Goal: Task Accomplishment & Management: Use online tool/utility

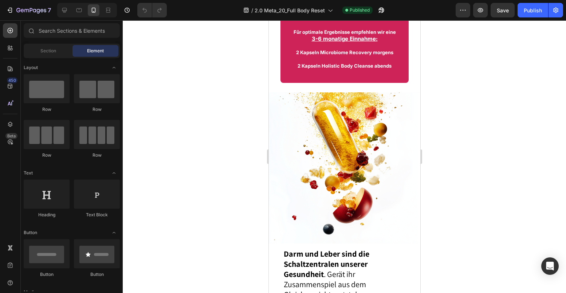
scroll to position [1315, 0]
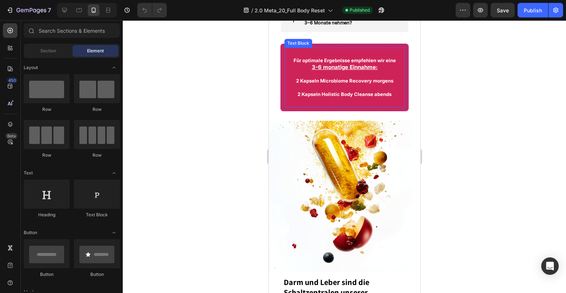
click at [343, 89] on p at bounding box center [344, 87] width 110 height 7
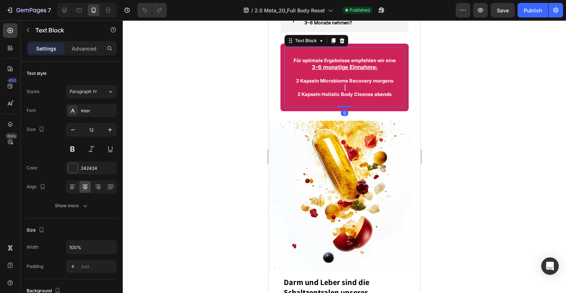
click at [343, 89] on p "Rich Text Editor. Editing area: main" at bounding box center [344, 87] width 110 height 7
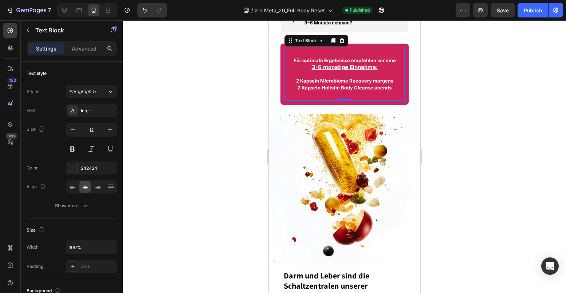
click at [441, 82] on div at bounding box center [344, 156] width 443 height 273
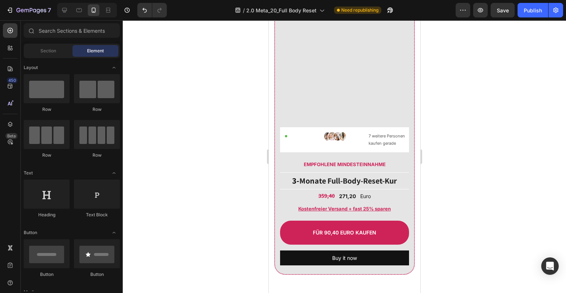
scroll to position [4455, 0]
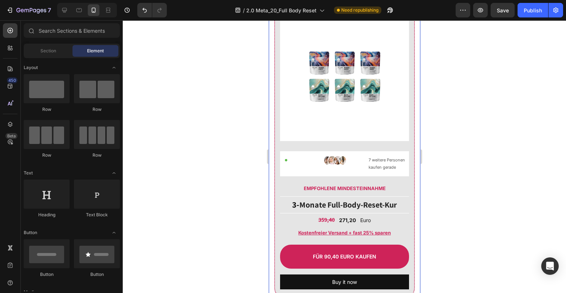
click at [271, 97] on div "PROBIERPACKUNG Text Block Image Probierpackung Text Block Title Line 1-Monat Fu…" at bounding box center [343, 218] width 151 height 727
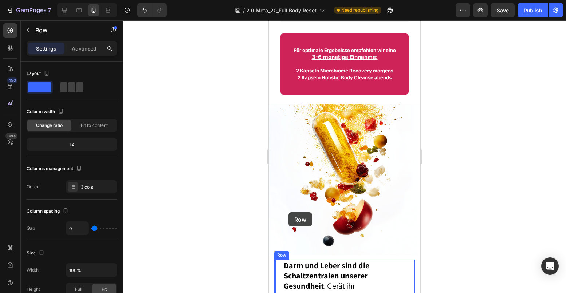
scroll to position [1321, 0]
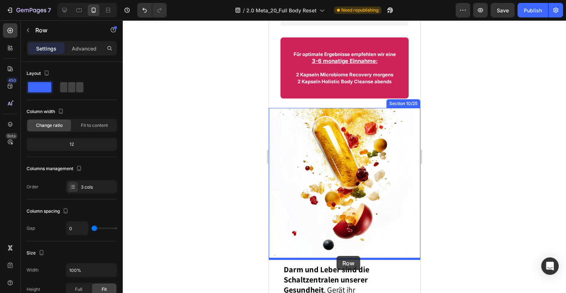
drag, startPoint x: 273, startPoint y: 261, endPoint x: 336, endPoint y: 256, distance: 62.8
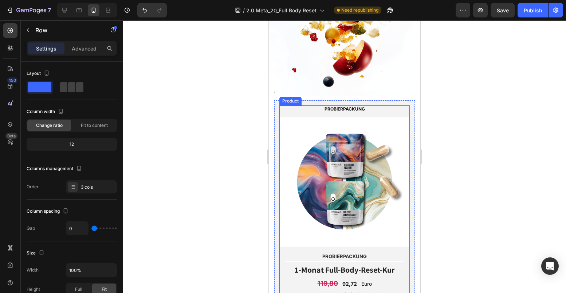
scroll to position [1484, 0]
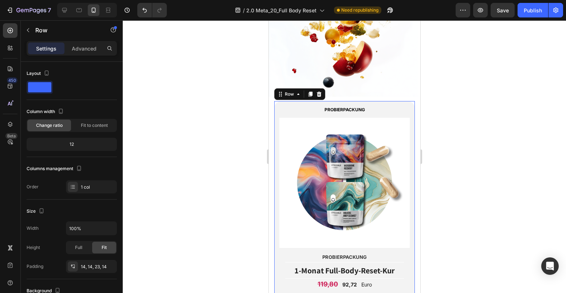
click at [276, 107] on div "PROBIERPACKUNG Text Block Image Probierpackung Text Block Title Line 1-Monat Fu…" at bounding box center [344, 219] width 141 height 237
click at [297, 94] on icon at bounding box center [298, 94] width 2 height 1
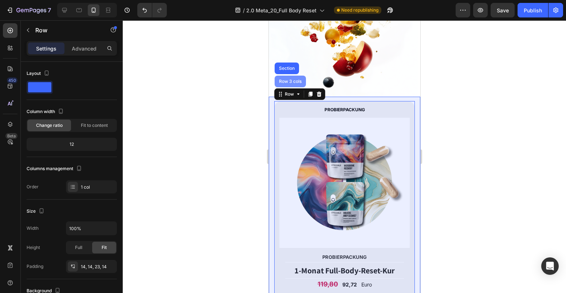
click at [295, 80] on div "Row 3 cols" at bounding box center [289, 81] width 25 height 4
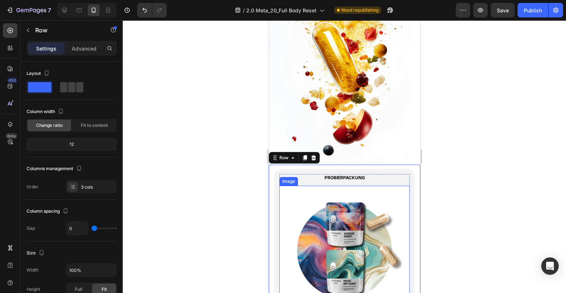
scroll to position [1400, 0]
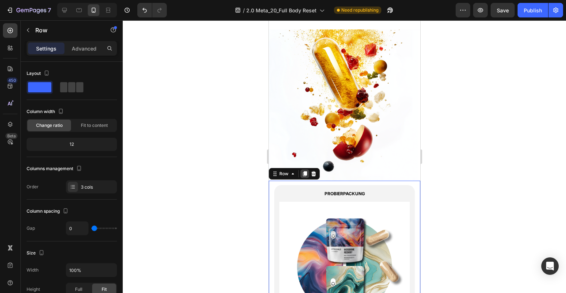
click at [305, 172] on icon at bounding box center [305, 173] width 4 height 5
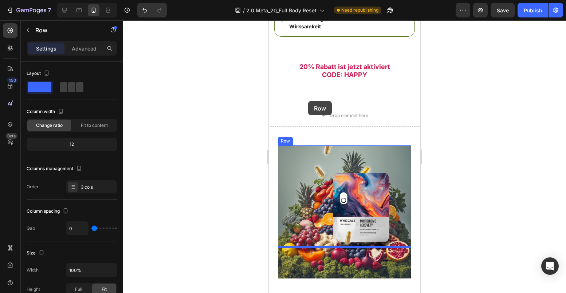
scroll to position [5983, 0]
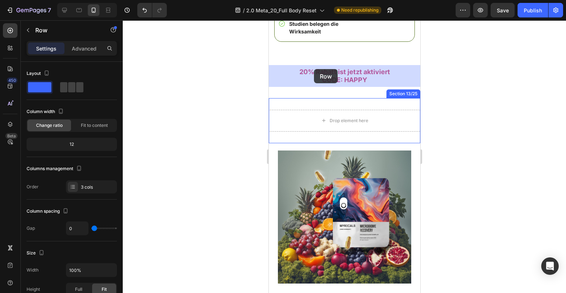
drag, startPoint x: 275, startPoint y: 37, endPoint x: 313, endPoint y: 70, distance: 50.9
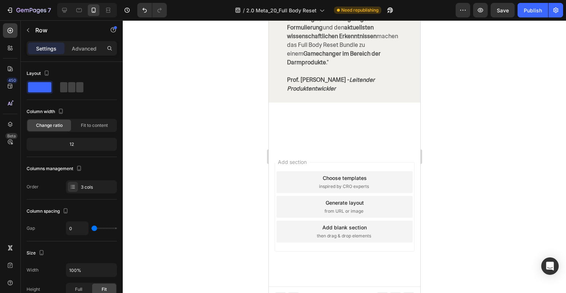
scroll to position [9137, 0]
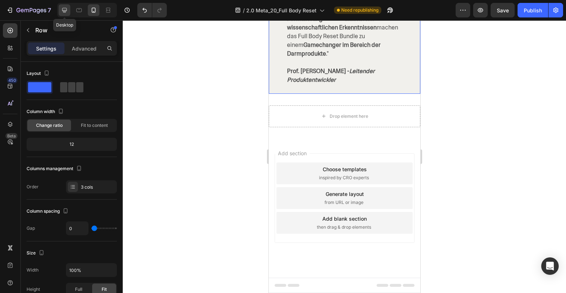
click at [63, 10] on icon at bounding box center [64, 10] width 5 height 5
type input "30"
type input "1200"
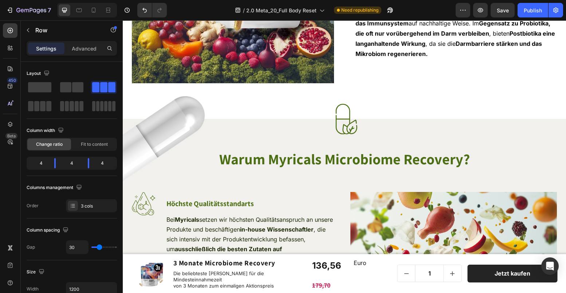
scroll to position [6013, 0]
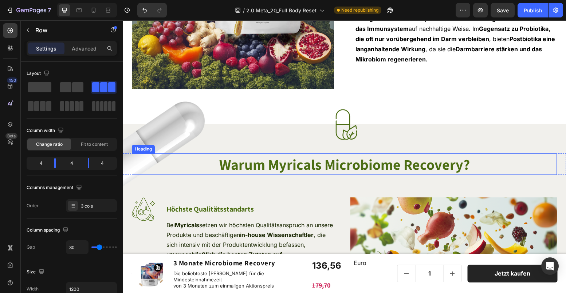
click at [360, 163] on strong "Warum Myricals Microbiome Recovery?" at bounding box center [344, 164] width 250 height 19
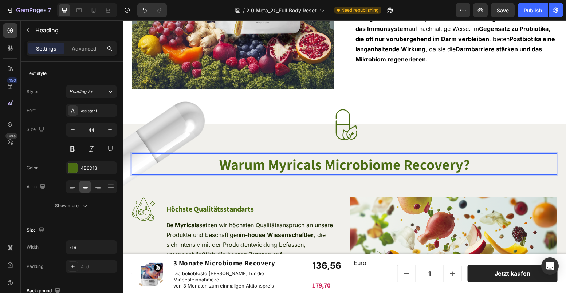
click at [344, 168] on strong "Warum Myricals Microbiome Recovery?" at bounding box center [344, 164] width 250 height 19
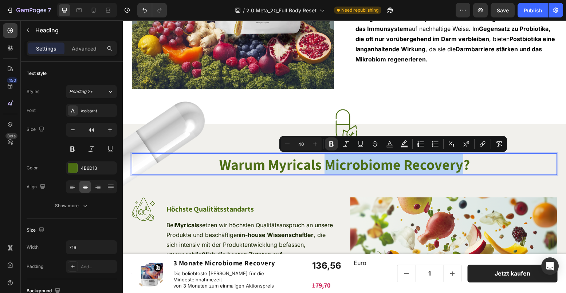
drag, startPoint x: 328, startPoint y: 163, endPoint x: 461, endPoint y: 165, distance: 132.5
click at [461, 165] on strong "Warum Myricals Microbiome Recovery?" at bounding box center [344, 164] width 250 height 19
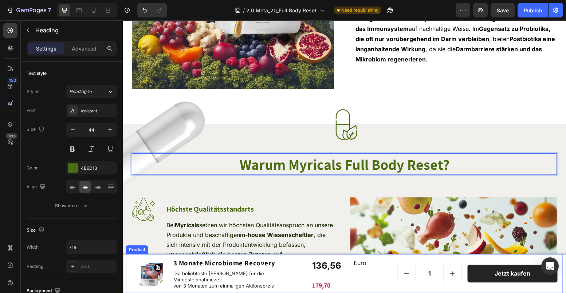
click at [300, 259] on div "Product Images Image 3 Monate Microbiome Recovery Product Title Die beliebteste…" at bounding box center [219, 273] width 176 height 33
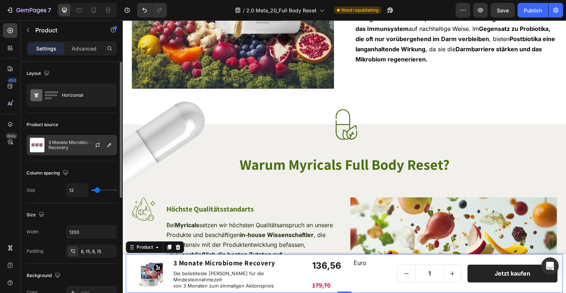
click at [80, 146] on p "3 Monate Microbiome Recovery" at bounding box center [80, 145] width 65 height 10
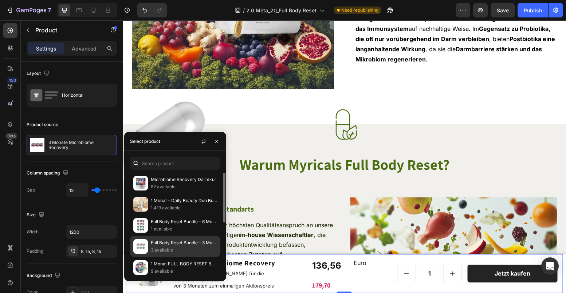
click at [164, 240] on p "Full Body Reset Bundle - 3 Monate" at bounding box center [184, 243] width 66 height 7
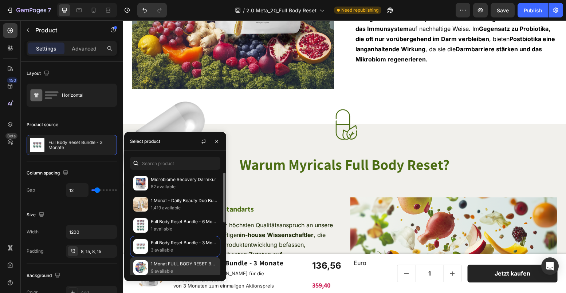
click at [165, 267] on p "1 Monat FULL BODY RESET BUNDLE - Microbiome Recovery & Holistic Body Cleanse" at bounding box center [184, 264] width 66 height 7
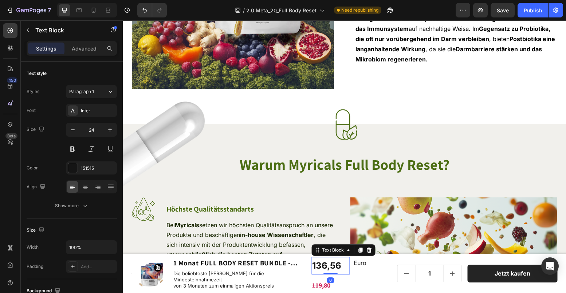
click at [325, 268] on strong "136,56" at bounding box center [326, 266] width 29 height 11
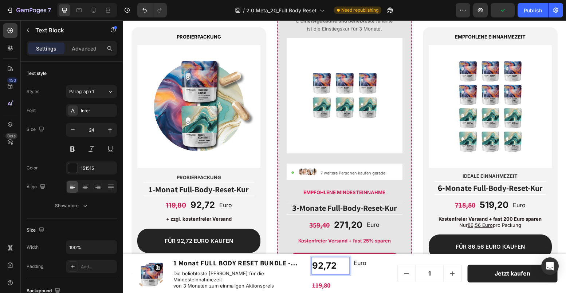
scroll to position [5531, 0]
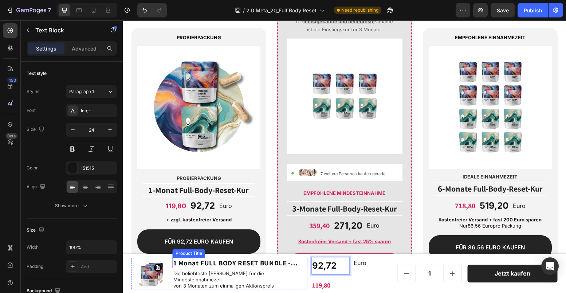
click at [227, 265] on h1 "1 Monat FULL BODY RESET BUNDLE - Microbiome Recovery & Holistic Body Cleanse" at bounding box center [240, 263] width 135 height 11
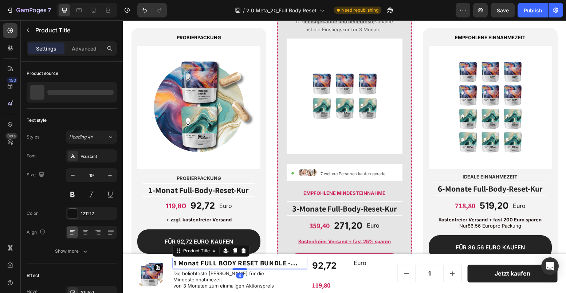
click at [227, 265] on h1 "1 Monat FULL BODY RESET BUNDLE - Microbiome Recovery & Holistic Body Cleanse" at bounding box center [240, 263] width 135 height 11
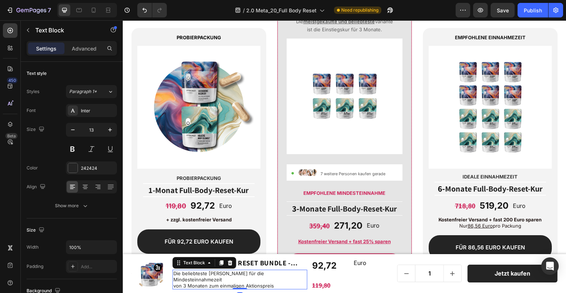
click at [199, 283] on p "von 3 Monaten zum einmaligen Aktionspreis" at bounding box center [239, 286] width 133 height 6
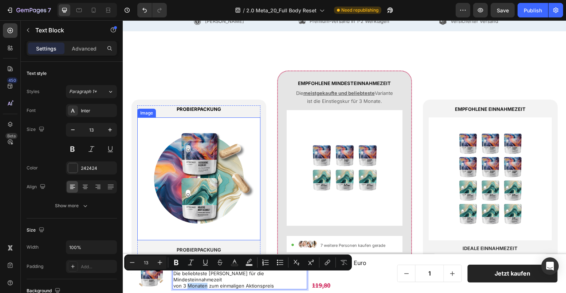
scroll to position [5458, 0]
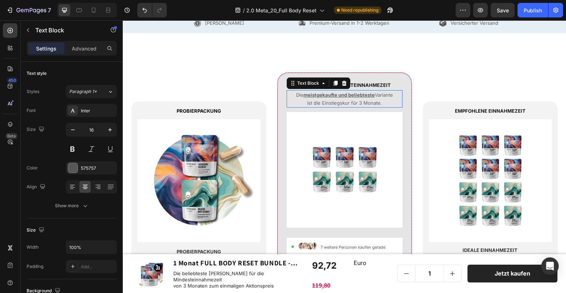
click at [362, 104] on span "ist die Einstiegskur für 3 Monate." at bounding box center [344, 103] width 75 height 6
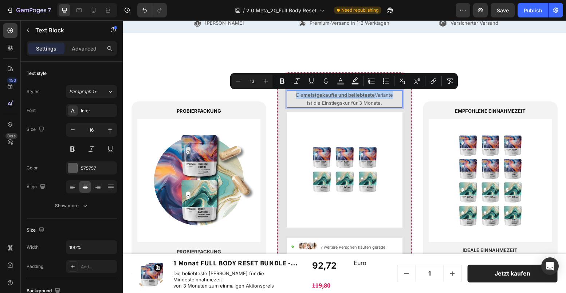
copy span "Die meistgekaufte und beliebteste Variante"
click at [220, 283] on p "von 3 Monaten zum einmaligen Aktionspreis" at bounding box center [239, 286] width 133 height 6
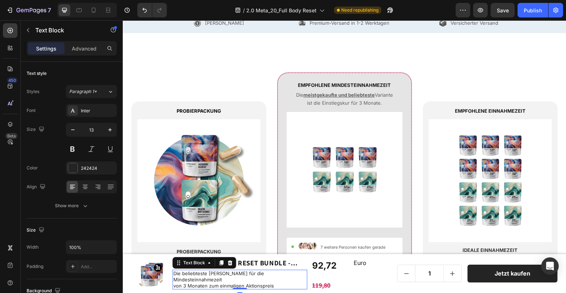
click at [220, 283] on p "von 3 Monaten zum einmaligen Aktionspreis" at bounding box center [239, 286] width 133 height 6
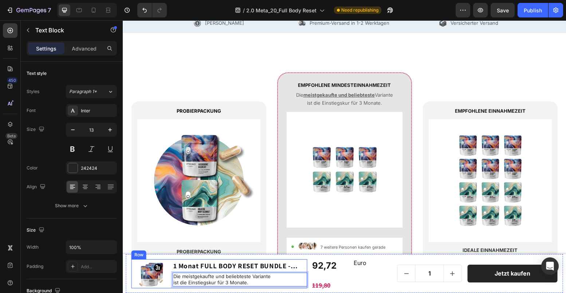
click at [168, 261] on div "Product Images Image 1 Monat FULL BODY RESET BUNDLE - Microbiome Recovery & Hol…" at bounding box center [219, 274] width 176 height 29
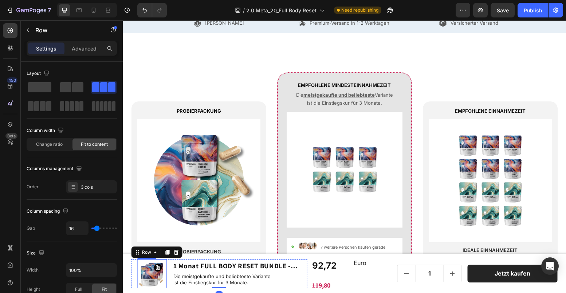
click at [158, 268] on img at bounding box center [152, 274] width 29 height 29
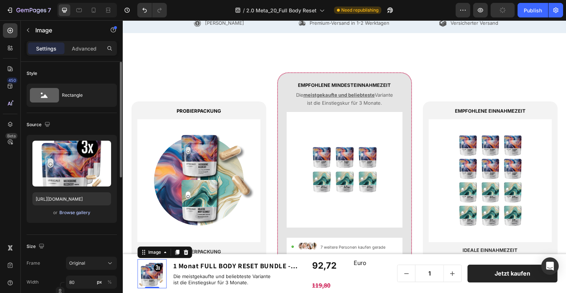
click at [82, 213] on div "Browse gallery" at bounding box center [74, 213] width 31 height 7
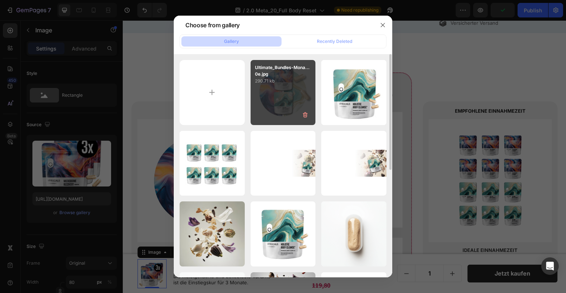
click at [266, 100] on div "Ultimate_Bundles-Mona...0e.jpg 290.71 kb" at bounding box center [282, 92] width 65 height 65
type input "[URL][DOMAIN_NAME]"
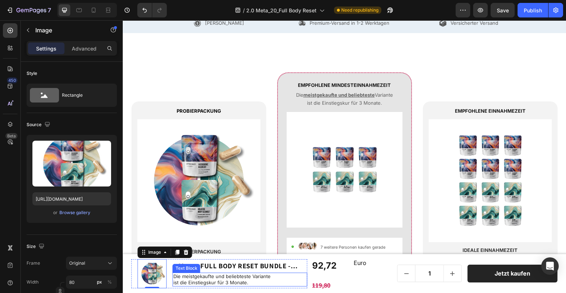
click at [237, 282] on p "ist die Einstiegskur für 3 Monate." at bounding box center [239, 283] width 133 height 6
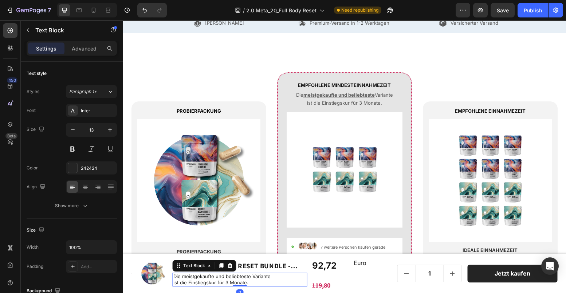
click at [237, 282] on p "ist die Einstiegskur für 3 Monate." at bounding box center [239, 283] width 133 height 6
click at [223, 280] on p "ist die Einstiegskur für 3 Monate." at bounding box center [239, 283] width 133 height 6
click at [217, 279] on p "Die meistgekaufte und beliebteste Variante" at bounding box center [239, 277] width 133 height 6
click at [182, 278] on p "Die meistgekaufte und beliebteste Variante" at bounding box center [239, 277] width 133 height 6
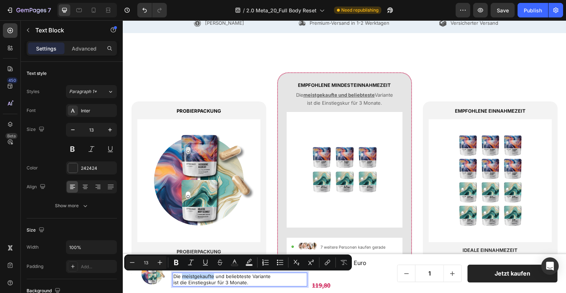
drag, startPoint x: 182, startPoint y: 278, endPoint x: 214, endPoint y: 279, distance: 31.7
click at [214, 279] on p "Die meistgekaufte und beliebteste Variante" at bounding box center [239, 277] width 133 height 6
click at [236, 281] on p "ist die Einstiegskur für 3 Monate." at bounding box center [239, 283] width 133 height 6
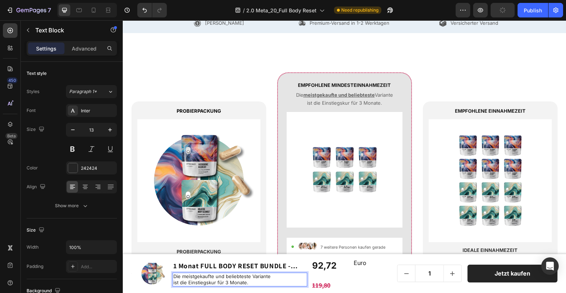
click at [215, 283] on p "ist die Einstiegskur für 3 Monate." at bounding box center [239, 283] width 133 height 6
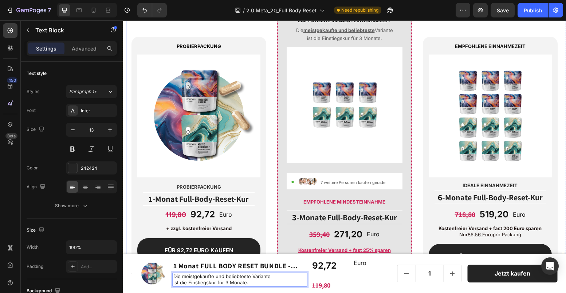
scroll to position [5542, 0]
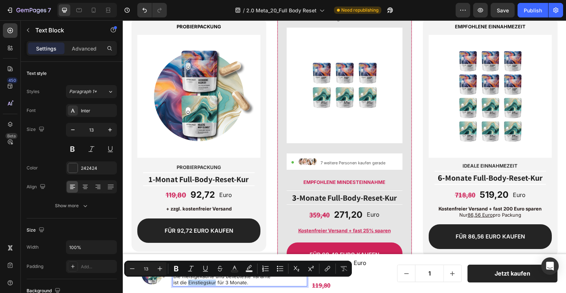
drag, startPoint x: 188, startPoint y: 283, endPoint x: 215, endPoint y: 285, distance: 27.4
click at [215, 285] on p "ist die Einstiegskur für 3 Monate." at bounding box center [239, 283] width 133 height 6
click at [214, 285] on p "ist die Einstiegskur für 3 Monate." at bounding box center [239, 283] width 133 height 6
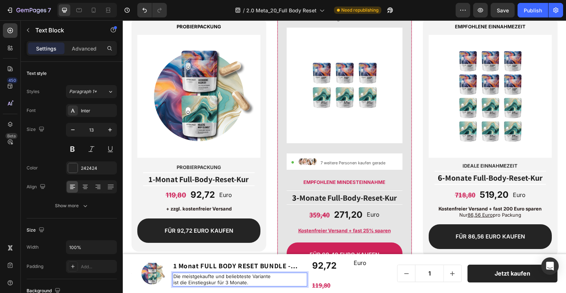
click at [223, 278] on p "Die meistgekaufte und beliebteste Variante" at bounding box center [239, 277] width 133 height 6
click at [246, 283] on p "ist die Einstiegskur für 3 Monate." at bounding box center [239, 283] width 133 height 6
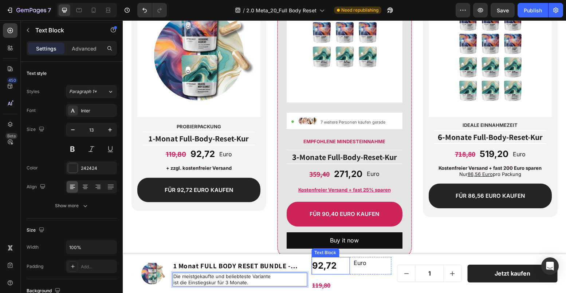
scroll to position [5587, 0]
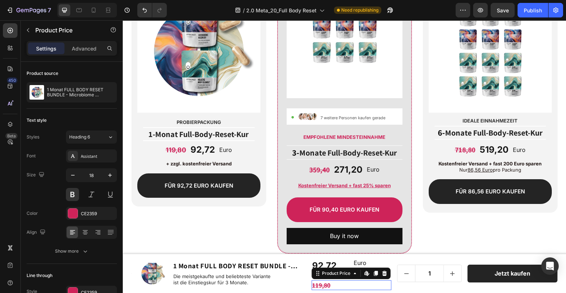
click at [338, 284] on div "119,80" at bounding box center [351, 286] width 80 height 10
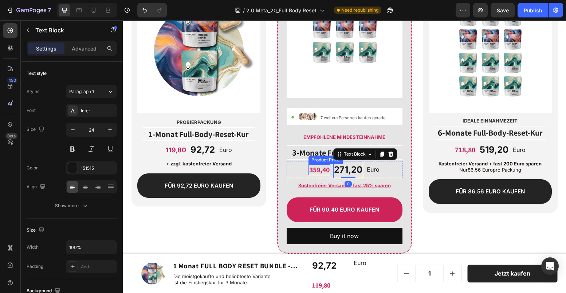
click at [320, 173] on div "359,40" at bounding box center [319, 170] width 22 height 11
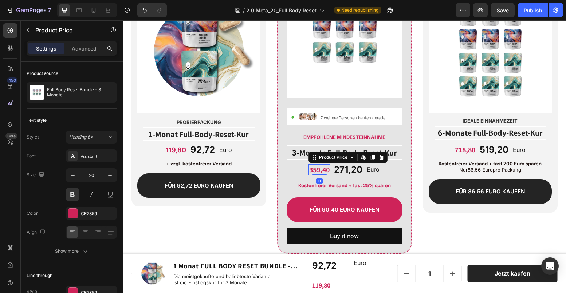
click at [320, 173] on div "359,40" at bounding box center [319, 170] width 22 height 11
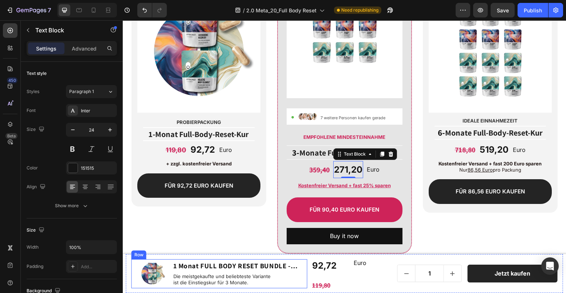
click at [169, 261] on div "Product Images Image 1 Monat FULL BODY RESET BUNDLE - Microbiome Recovery & Hol…" at bounding box center [219, 274] width 176 height 29
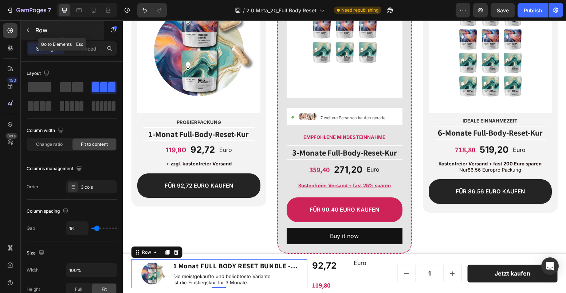
click at [27, 28] on icon "button" at bounding box center [28, 30] width 6 height 6
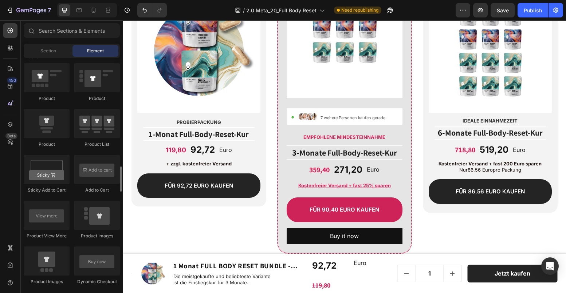
scroll to position [936, 0]
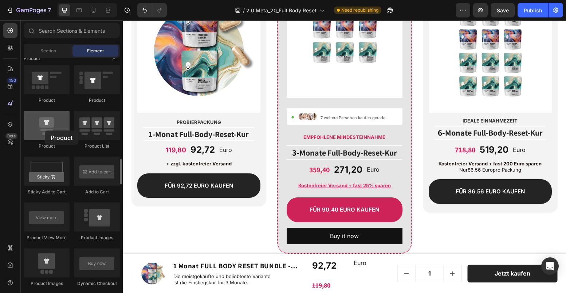
drag, startPoint x: 48, startPoint y: 127, endPoint x: 45, endPoint y: 131, distance: 5.1
click at [45, 131] on div at bounding box center [47, 125] width 46 height 29
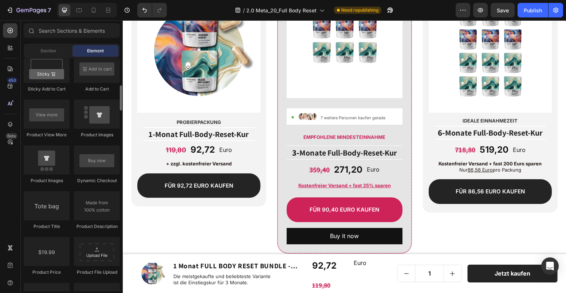
scroll to position [1048, 0]
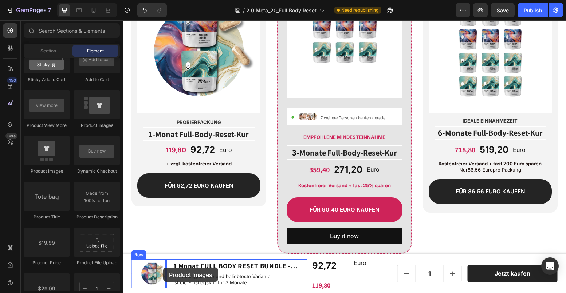
drag, startPoint x: 168, startPoint y: 171, endPoint x: 163, endPoint y: 268, distance: 97.3
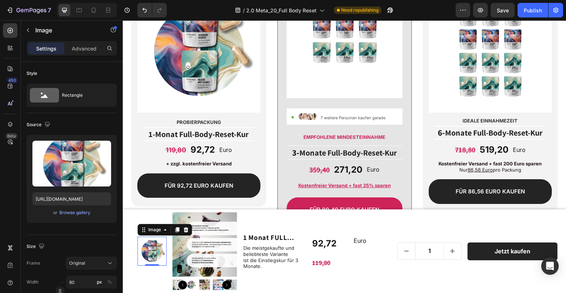
click at [158, 245] on img at bounding box center [152, 251] width 29 height 29
click at [185, 228] on icon at bounding box center [185, 230] width 5 height 5
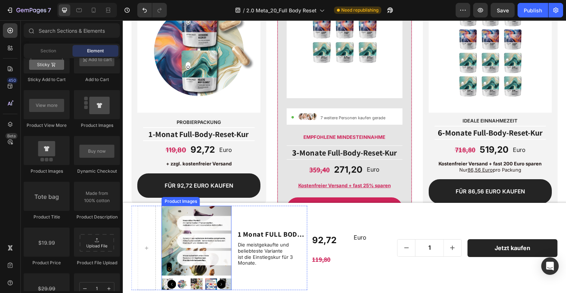
click at [174, 227] on img at bounding box center [197, 241] width 70 height 70
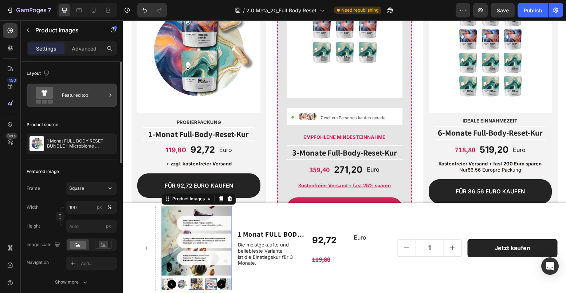
click at [61, 99] on div "Featured top" at bounding box center [72, 95] width 90 height 23
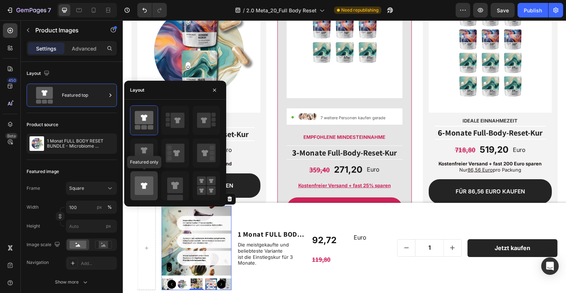
click at [144, 194] on icon at bounding box center [144, 186] width 19 height 19
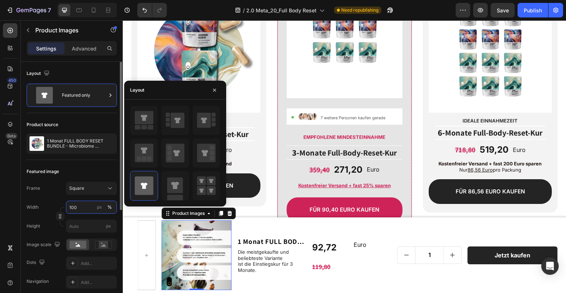
click at [73, 207] on input "100" at bounding box center [91, 207] width 51 height 13
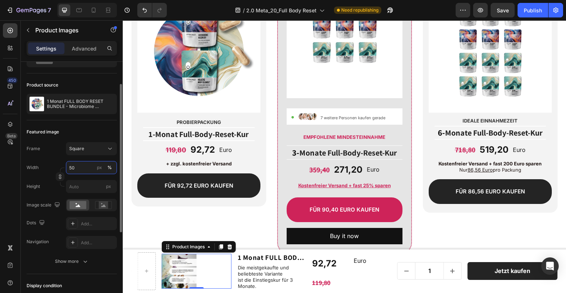
scroll to position [39, 0]
click at [104, 206] on icon at bounding box center [103, 206] width 5 height 3
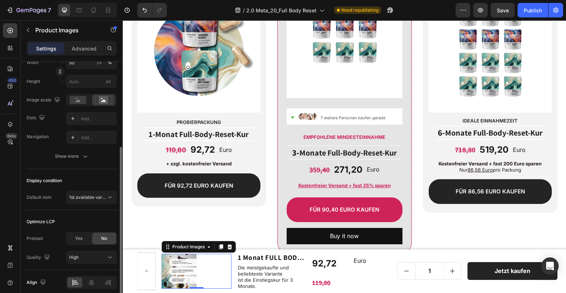
scroll to position [147, 0]
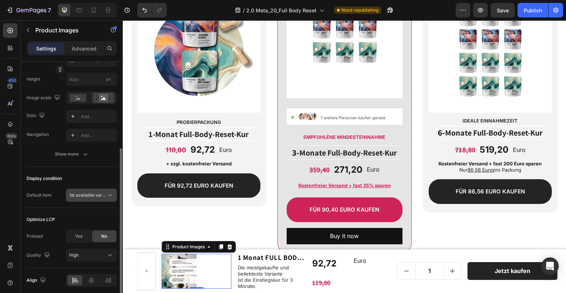
click at [94, 195] on span "1st available variant" at bounding box center [89, 195] width 41 height 5
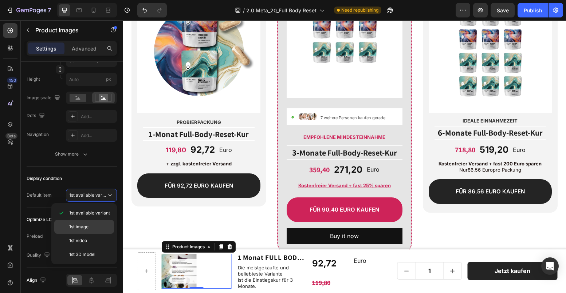
click at [86, 224] on span "1st image" at bounding box center [78, 227] width 19 height 7
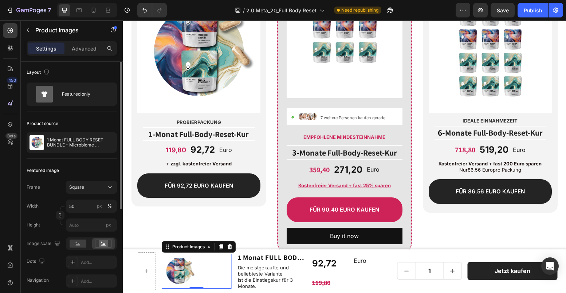
scroll to position [0, 0]
click at [79, 228] on input "px" at bounding box center [91, 226] width 51 height 13
type input "5"
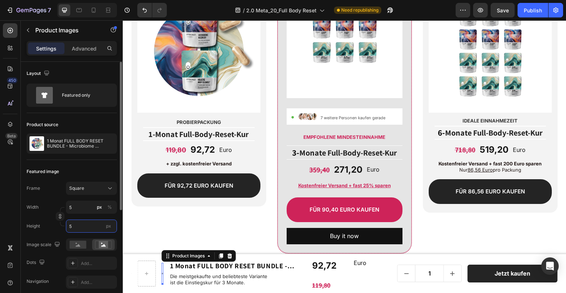
type input "50"
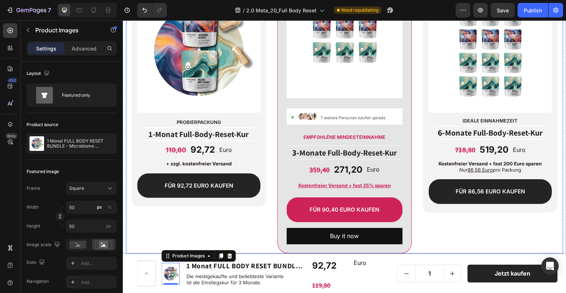
click at [187, 244] on div "PROBIERPACKUNG Text Block Image Probierpackung Text Block Title Line 1-Monat Fu…" at bounding box center [198, 98] width 135 height 311
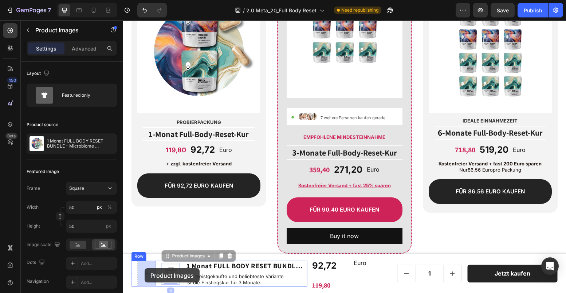
drag, startPoint x: 165, startPoint y: 268, endPoint x: 145, endPoint y: 269, distance: 19.7
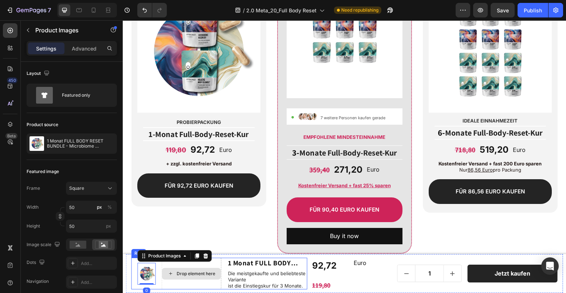
click at [171, 270] on div "Drop element here" at bounding box center [191, 274] width 59 height 12
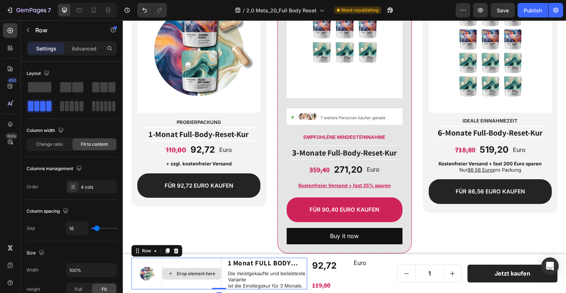
click at [203, 261] on div "Drop element here" at bounding box center [192, 274] width 60 height 32
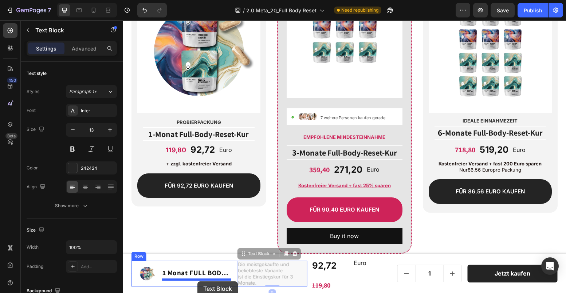
drag, startPoint x: 253, startPoint y: 274, endPoint x: 197, endPoint y: 282, distance: 56.6
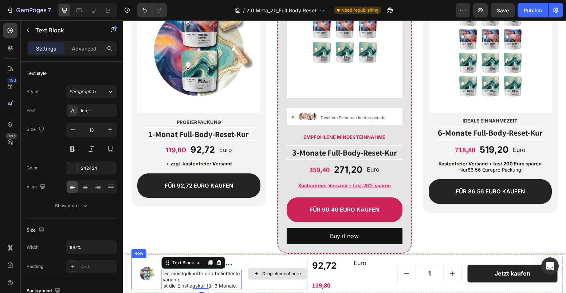
click at [250, 261] on div "Drop element here" at bounding box center [277, 274] width 60 height 32
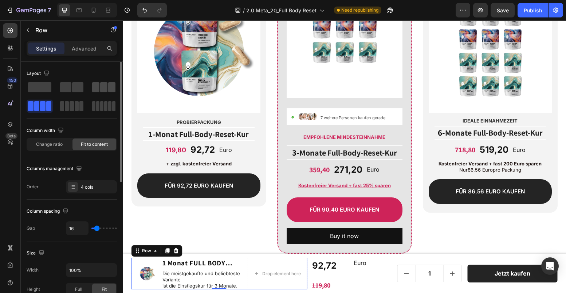
click at [99, 87] on div at bounding box center [103, 87] width 23 height 10
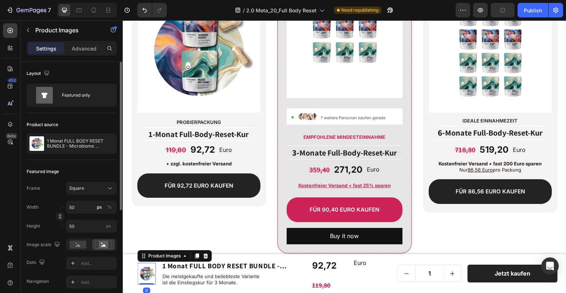
click at [143, 270] on img at bounding box center [147, 274] width 18 height 18
drag, startPoint x: 71, startPoint y: 207, endPoint x: 64, endPoint y: 207, distance: 7.3
click at [64, 207] on div "Width 50 px %" at bounding box center [72, 207] width 90 height 13
type input "49"
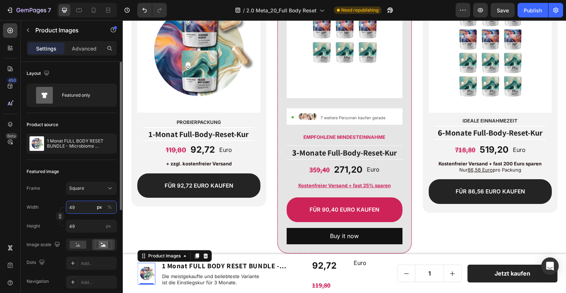
type input "4"
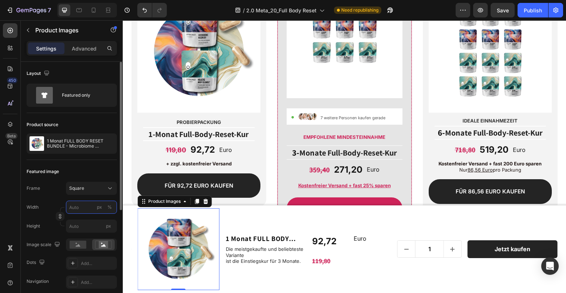
type input "4"
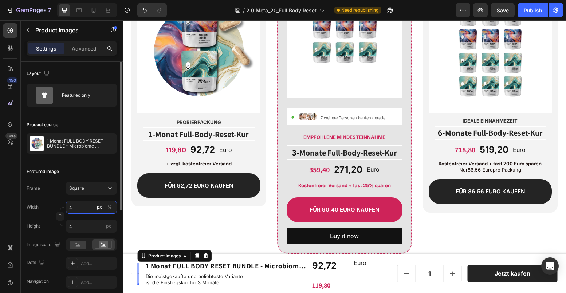
type input "48"
type input "480"
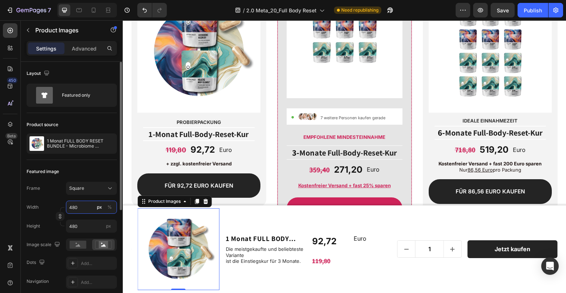
click at [71, 206] on input "480" at bounding box center [91, 207] width 51 height 13
type input "80"
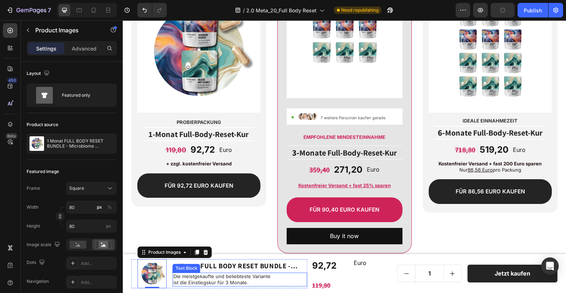
click at [221, 280] on p "ist die Einstiegskur für 3 Monate." at bounding box center [239, 283] width 133 height 6
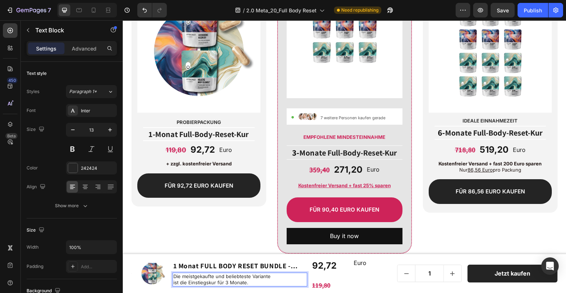
click at [225, 282] on p "ist die Einstiegskur für 3 Monate." at bounding box center [239, 283] width 133 height 6
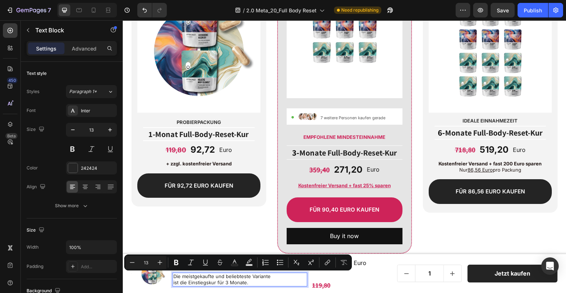
drag, startPoint x: 248, startPoint y: 284, endPoint x: 173, endPoint y: 277, distance: 75.0
click at [173, 277] on div "Die meistgekaufte und beliebteste Variante ist die Einstiegskur für 3 Monate." at bounding box center [240, 280] width 135 height 14
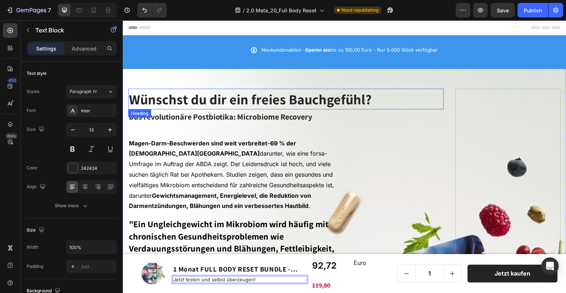
click at [287, 104] on span "Wünschst du dir ein freies Bauchgefühl?" at bounding box center [250, 99] width 242 height 18
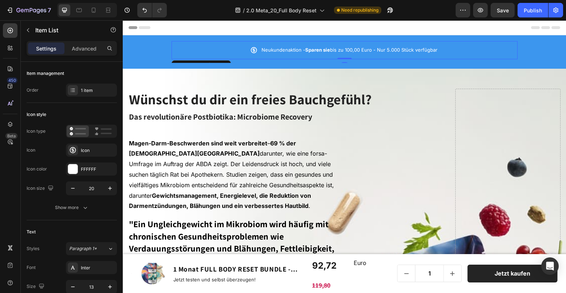
click at [352, 51] on span "Neukundenaktion - Sparen sie bis zu 100,00 Euro - Nur 5.000 Stück verfügbar" at bounding box center [349, 50] width 176 height 6
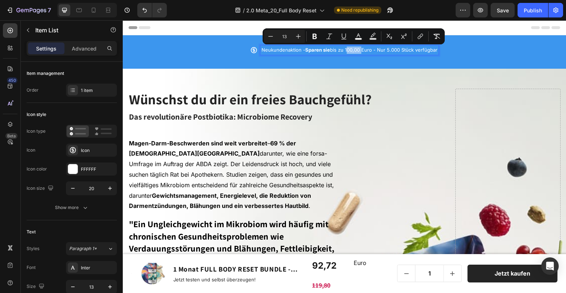
click at [348, 51] on span "Neukundenaktion - Sparen sie bis zu 100,00 Euro - Nur 5.000 Stück verfügbar" at bounding box center [349, 50] width 176 height 6
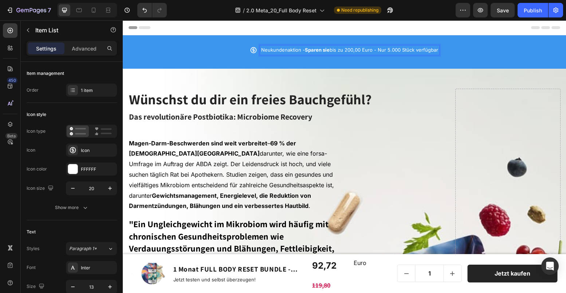
click at [387, 50] on span "Neukundenaktion - Sparen sie bis zu 200,00 Euro - Nur 5.000 Stück verfügbar" at bounding box center [349, 50] width 177 height 6
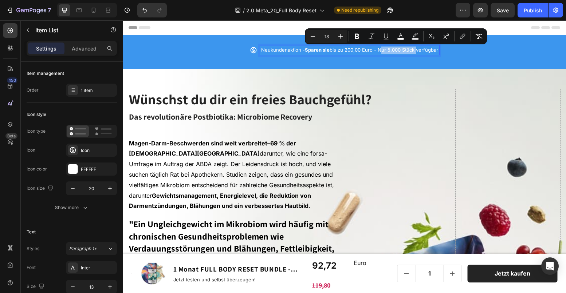
drag, startPoint x: 378, startPoint y: 50, endPoint x: 415, endPoint y: 51, distance: 37.2
click at [415, 51] on span "Neukundenaktion - Sparen sie bis zu 200,00 Euro - Nur 5.000 Stück verfügbar" at bounding box center [349, 50] width 177 height 6
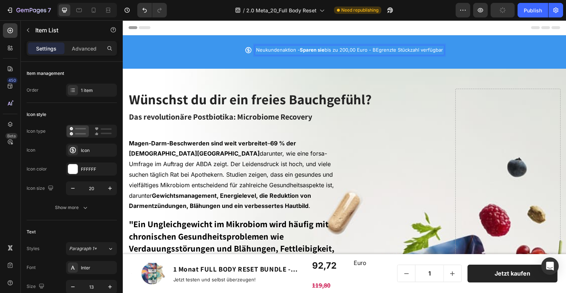
click at [378, 50] on span "Neukundenaktion - Sparen sie bis zu 200,00 Euro - BEgrenzte Stückzahl verfügbar" at bounding box center [349, 50] width 187 height 6
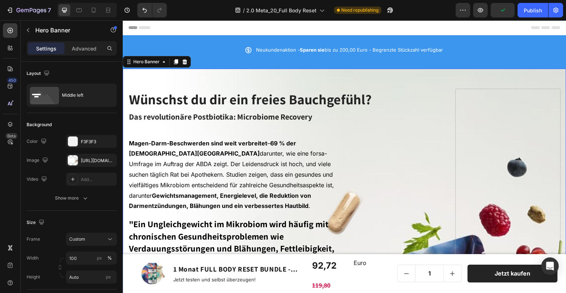
click at [335, 78] on div "Icon Icon Icon Icon Icon Icon List 20000+ Customers Who Love Us Text Block Row …" at bounding box center [344, 269] width 443 height 401
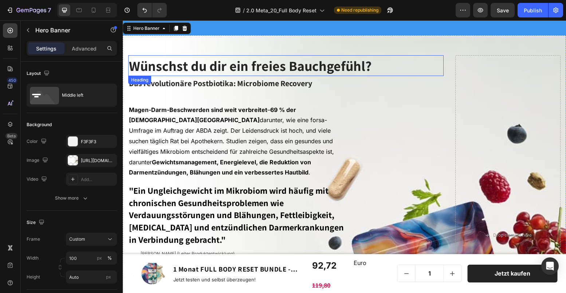
scroll to position [37, 0]
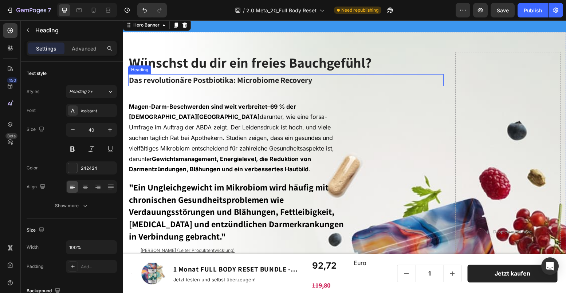
click at [171, 64] on span "Wünschst du dir ein freies Bauchgefühl?" at bounding box center [250, 63] width 242 height 18
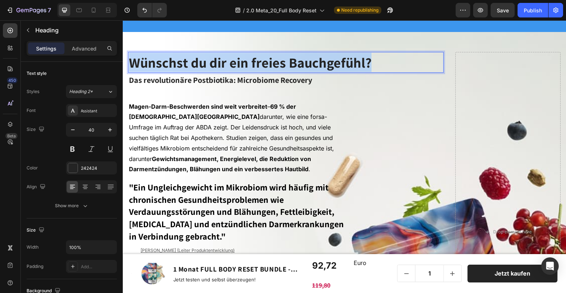
click at [171, 64] on span "Wünschst du dir ein freies Bauchgefühl?" at bounding box center [250, 63] width 242 height 18
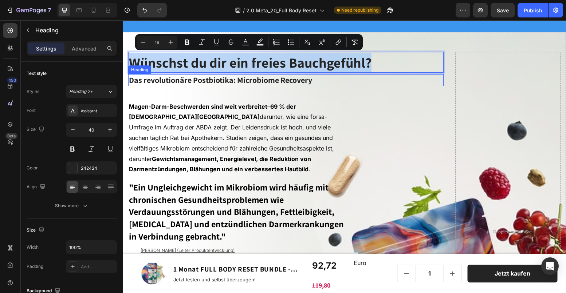
click at [205, 76] on span "Das revolutionäre Postbiotika: Microbiome Recovery" at bounding box center [220, 80] width 183 height 10
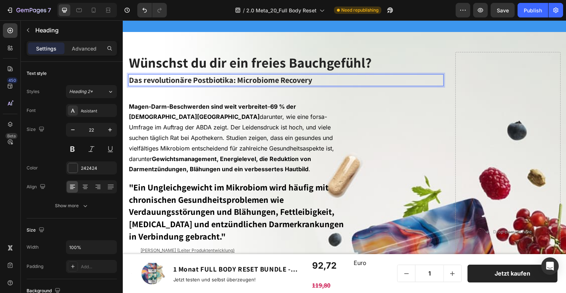
click at [205, 76] on span "Das revolutionäre Postbiotika: Microbiome Recovery" at bounding box center [220, 80] width 183 height 10
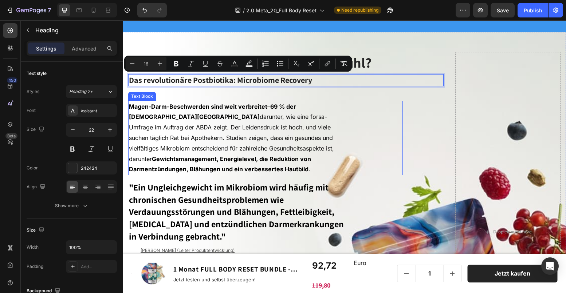
click at [161, 123] on p "Magen-Darm-Beschwerden sind weit verbreitet – 69 % der [DEMOGRAPHIC_DATA] leide…" at bounding box center [238, 139] width 218 height 74
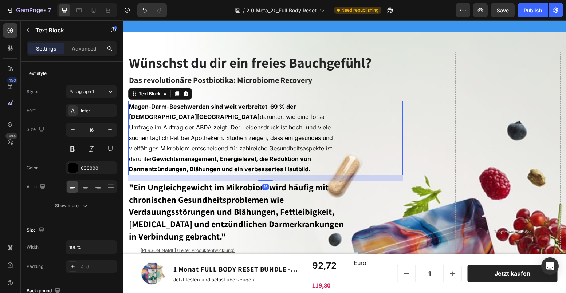
click at [161, 123] on p "Magen-Darm-Beschwerden sind weit verbreitet – 69 % der [DEMOGRAPHIC_DATA] leide…" at bounding box center [238, 139] width 218 height 74
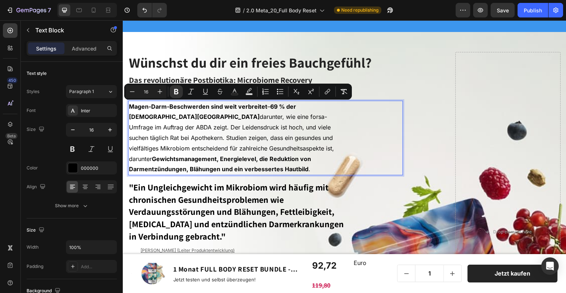
click at [188, 206] on strong ""Ein Ungleichgewicht im Mikrobiom wird häufig mit chronischen Gesundheitsproble…" at bounding box center [236, 212] width 215 height 60
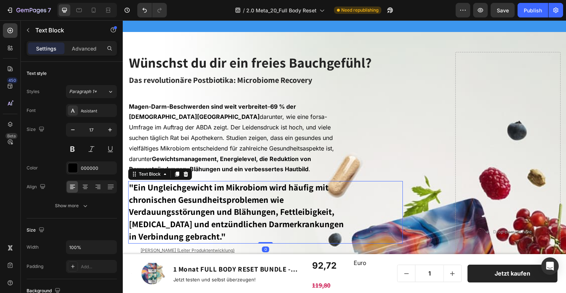
click at [190, 206] on strong ""Ein Ungleichgewicht im Mikrobiom wird häufig mit chronischen Gesundheitsproble…" at bounding box center [236, 212] width 215 height 60
click at [192, 206] on strong ""Ein Ungleichgewicht im Mikrobiom wird häufig mit chronischen Gesundheitsproble…" at bounding box center [236, 212] width 215 height 60
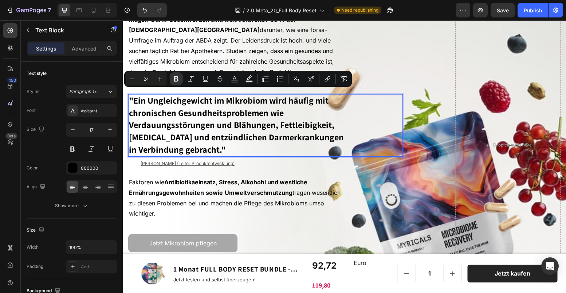
scroll to position [150, 0]
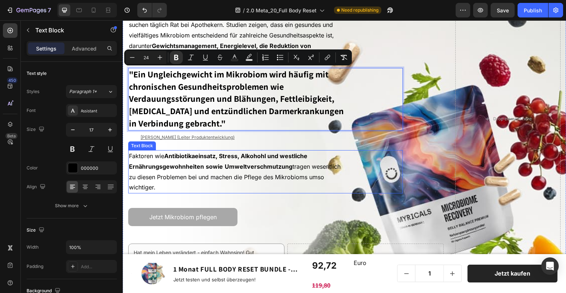
click at [213, 171] on p "Faktoren wie Antibiotikaeinsatz, Stress, Alkohohl und westliche Ernährungsgewoh…" at bounding box center [238, 172] width 218 height 42
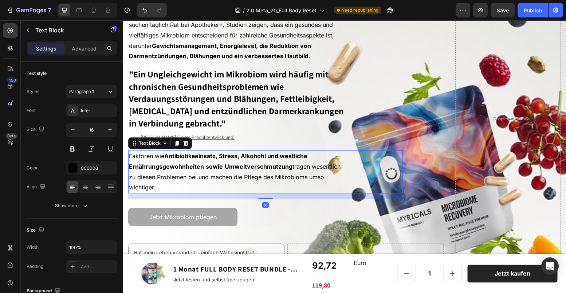
click at [213, 171] on p "Faktoren wie Antibiotikaeinsatz, Stress, Alkohohl und westliche Ernährungsgewoh…" at bounding box center [238, 172] width 218 height 42
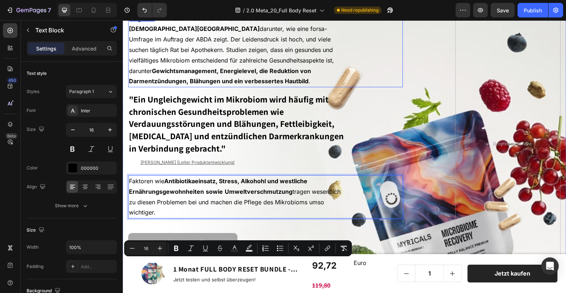
scroll to position [19, 0]
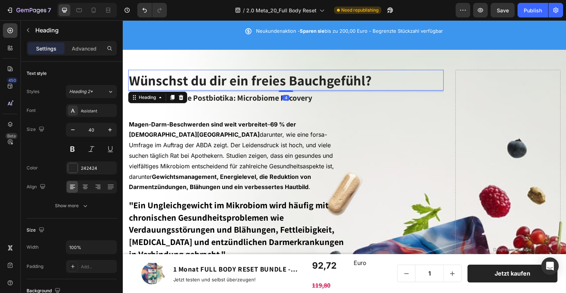
click at [254, 77] on span "Wünschst du dir ein freies Bauchgefühl?" at bounding box center [250, 80] width 242 height 18
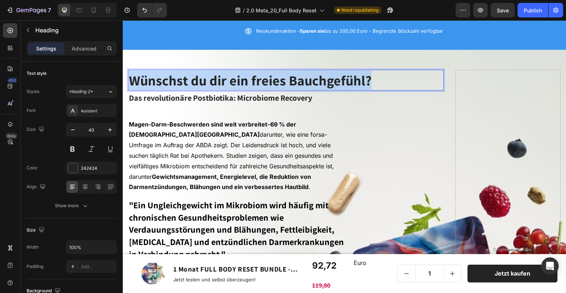
click at [254, 77] on span "Wünschst du dir ein freies Bauchgefühl?" at bounding box center [250, 80] width 242 height 18
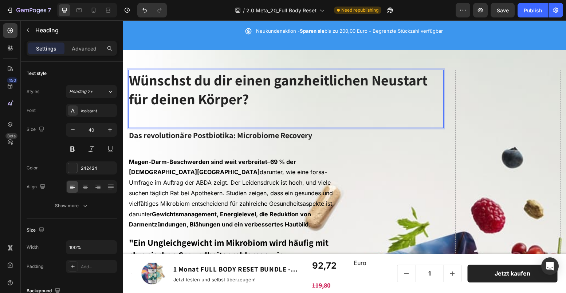
click at [218, 139] on span "Das revolutionäre Postbiotika: Microbiome Recovery" at bounding box center [220, 135] width 183 height 10
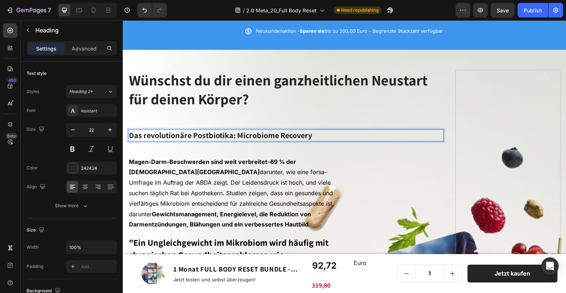
click at [218, 139] on span "Das revolutionäre Postbiotika: Microbiome Recovery" at bounding box center [220, 135] width 183 height 10
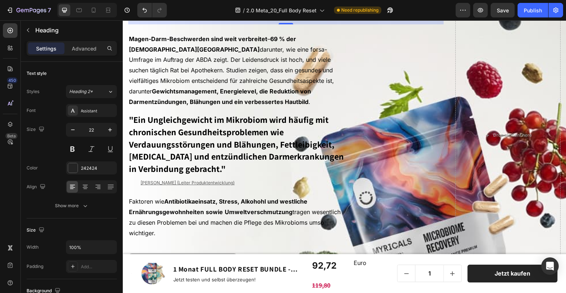
scroll to position [166, 0]
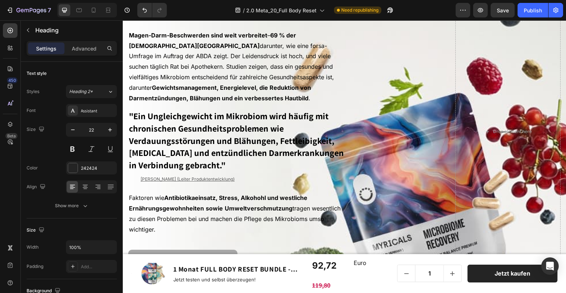
click at [162, 123] on strong ""Ein Ungleichgewicht im Mikrobiom wird häufig mit chronischen Gesundheitsproble…" at bounding box center [236, 140] width 215 height 60
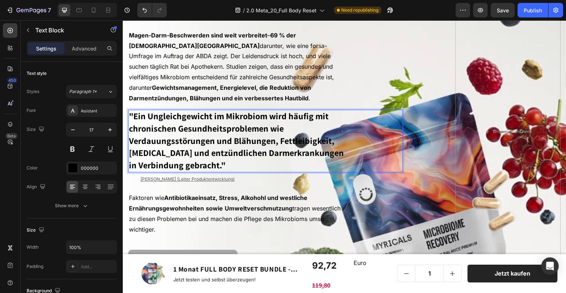
click at [135, 120] on strong ""Ein Ungleichgewicht im Mikrobiom wird häufig mit chronischen Gesundheitsproble…" at bounding box center [236, 140] width 215 height 60
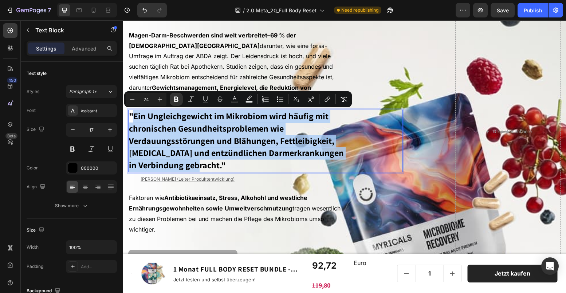
drag, startPoint x: 133, startPoint y: 117, endPoint x: 212, endPoint y: 167, distance: 93.3
click at [212, 167] on strong ""Ein Ungleichgewicht im Mikrobiom wird häufig mit chronischen Gesundheitsproble…" at bounding box center [236, 140] width 215 height 60
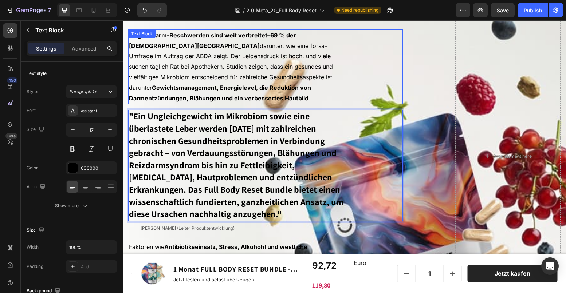
click at [229, 84] on strong "Gewichtsmanagement, Energielevel, die Reduktion von Darmentzündungen, Blähungen…" at bounding box center [220, 93] width 182 height 18
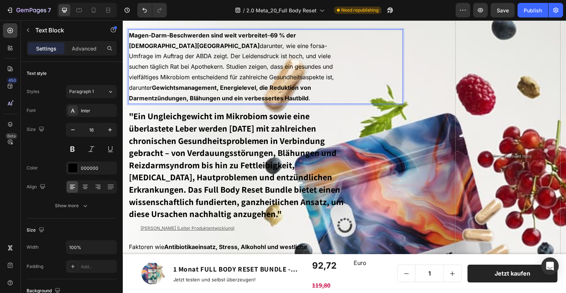
click at [206, 80] on span "Magen-Darm-Beschwerden sind weit verbreitet – 69 % der [DEMOGRAPHIC_DATA] leide…" at bounding box center [231, 67] width 205 height 70
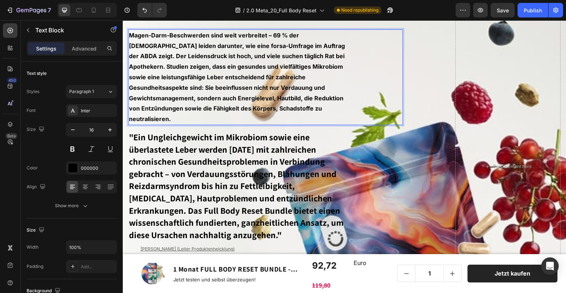
click at [235, 81] on p "Magen-Darm-Beschwerden sind weit verbreitet – 69 % der [DEMOGRAPHIC_DATA] leide…" at bounding box center [238, 77] width 218 height 94
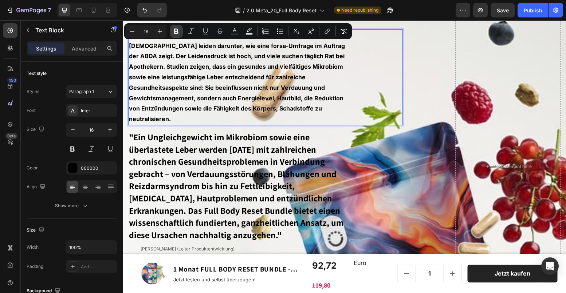
click at [178, 27] on button "Bold" at bounding box center [176, 31] width 13 height 13
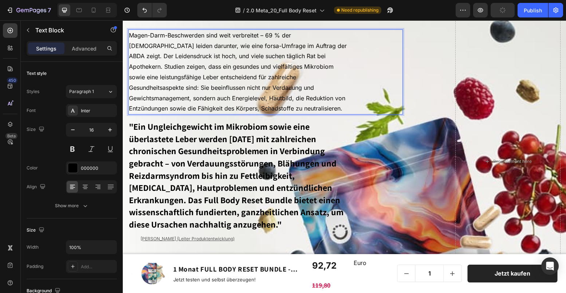
click at [235, 70] on p "Magen-Darm-Beschwerden sind weit verbreitet – 69 % der [DEMOGRAPHIC_DATA] leide…" at bounding box center [238, 72] width 218 height 84
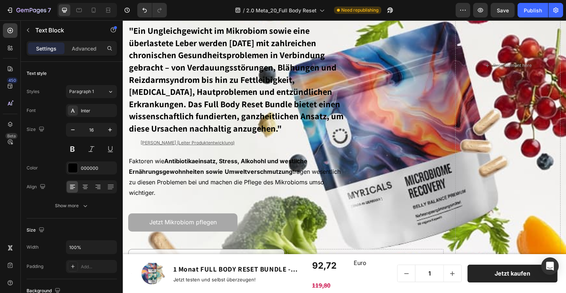
click at [159, 174] on p "Faktoren wie Antibiotikaeinsatz, Stress, Alkohohl und westliche Ernährungsgewoh…" at bounding box center [238, 177] width 218 height 42
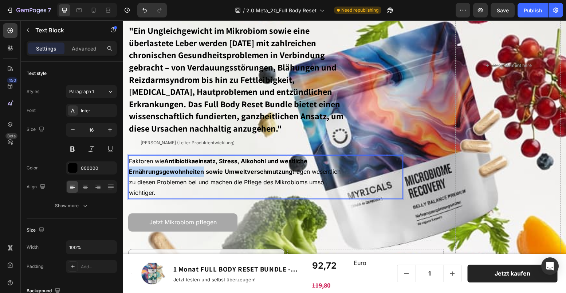
click at [159, 174] on p "Faktoren wie Antibiotikaeinsatz, Stress, Alkohohl und westliche Ernährungsgewoh…" at bounding box center [238, 177] width 218 height 42
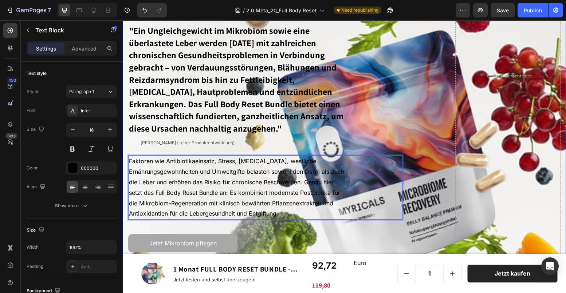
click at [449, 195] on div "Icon Icon Icon Icon Icon Icon List 20000+ Customers Who Love Us Text Block Row …" at bounding box center [344, 76] width 443 height 540
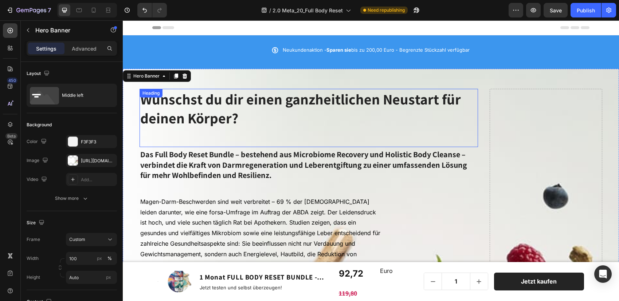
click at [208, 133] on p "Wünschst du dir einen ganzheitlichen Neustart für deinen Körper?" at bounding box center [308, 118] width 337 height 57
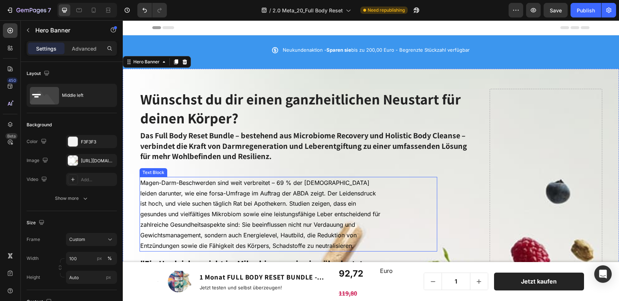
click at [161, 180] on span "Magen-Darm-Beschwerden sind weit verbreitet – 69 % der [DEMOGRAPHIC_DATA] leide…" at bounding box center [260, 214] width 240 height 70
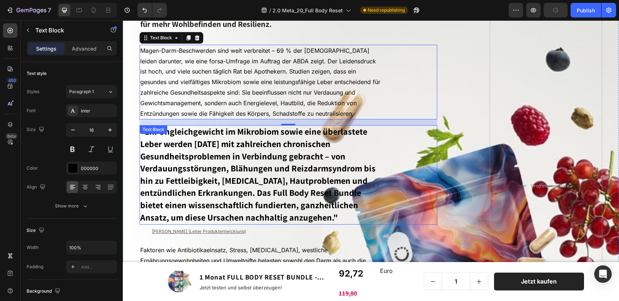
scroll to position [129, 0]
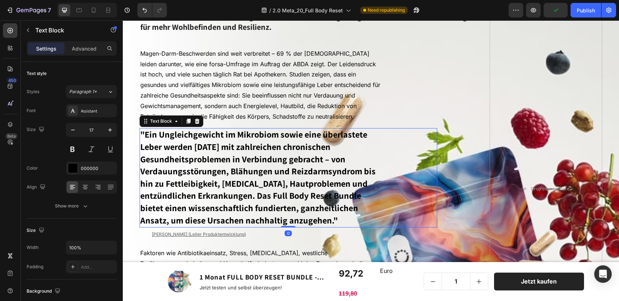
click at [221, 166] on strong ""Ein Ungleichgewicht im Mikrobiom sowie eine überlastete Leber werden [DATE] mi…" at bounding box center [257, 177] width 235 height 97
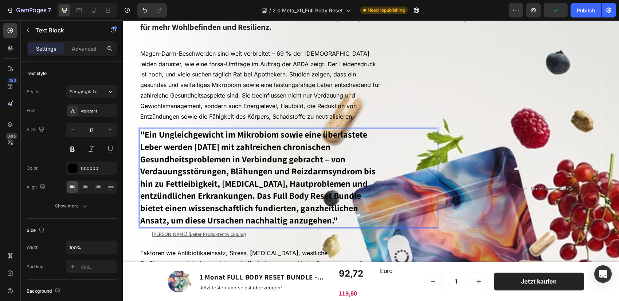
click at [221, 166] on strong ""Ein Ungleichgewicht im Mikrobiom sowie eine überlastete Leber werden [DATE] mi…" at bounding box center [257, 177] width 235 height 97
click at [228, 174] on strong ""Ein Ungleichgewicht im Mikrobiom sowie eine überlastete Leber werden [DATE] mi…" at bounding box center [257, 177] width 235 height 97
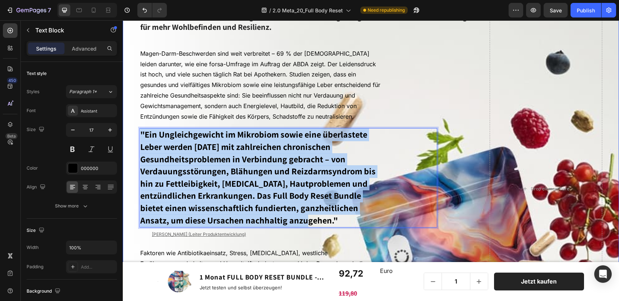
drag, startPoint x: 334, startPoint y: 218, endPoint x: 133, endPoint y: 134, distance: 218.5
click at [133, 134] on div "Icon Icon Icon Icon Icon Icon List 20000+ Customers Who Love Us Text Block Row …" at bounding box center [371, 189] width 496 height 499
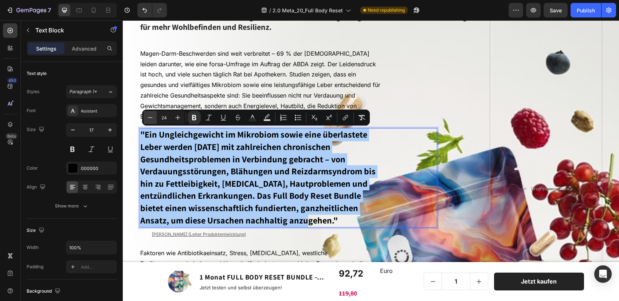
click at [151, 118] on icon "Editor contextual toolbar" at bounding box center [150, 117] width 5 height 0
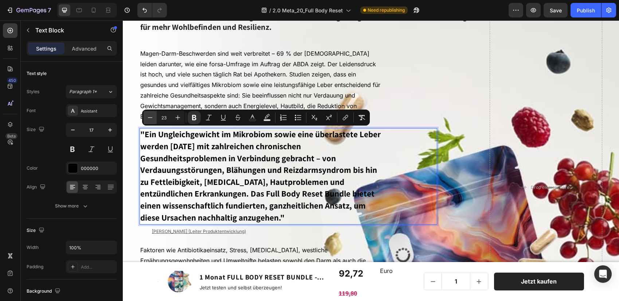
click at [151, 118] on icon "Editor contextual toolbar" at bounding box center [150, 117] width 5 height 0
type input "22"
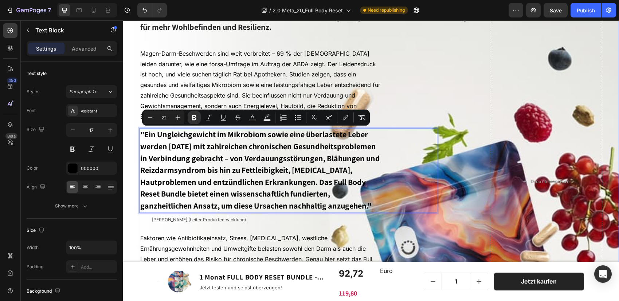
click at [305, 43] on div "Icon Icon Icon Icon Icon Icon List 20000+ Customers Who Love Us Text Block Row …" at bounding box center [308, 182] width 338 height 444
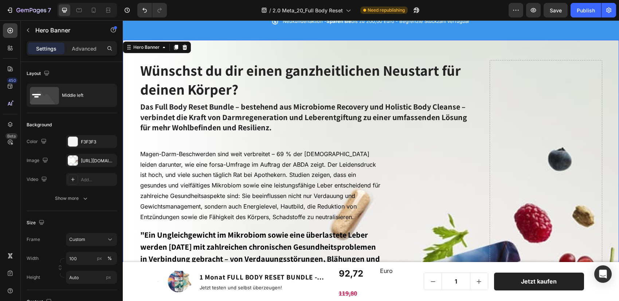
scroll to position [33, 0]
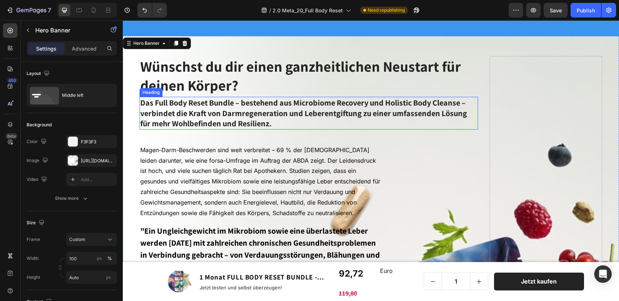
click at [204, 115] on span "Das Full Body Reset Bundle – bestehend aus Microbiome Recovery und Holistic Bod…" at bounding box center [303, 113] width 327 height 31
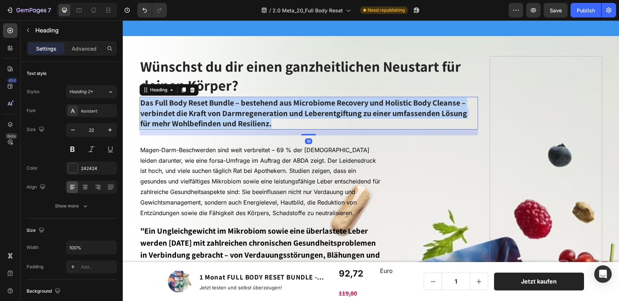
click at [204, 115] on span "Das Full Body Reset Bundle – bestehend aus Microbiome Recovery und Holistic Bod…" at bounding box center [303, 113] width 327 height 31
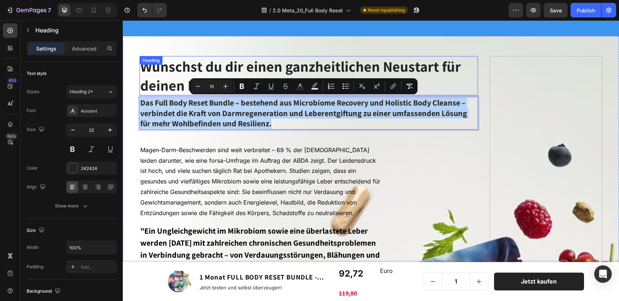
click at [204, 68] on p "Wünschst du dir einen ganzheitlichen Neustart für deinen Körper?" at bounding box center [308, 76] width 337 height 38
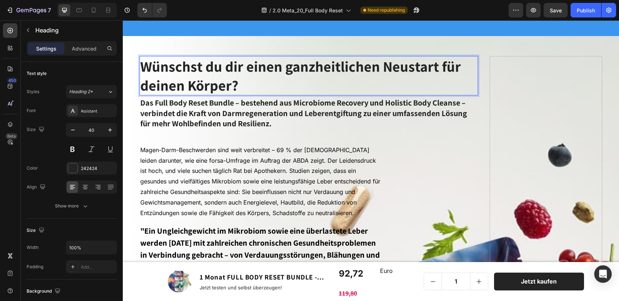
click at [204, 68] on p "Wünschst du dir einen ganzheitlichen Neustart für deinen Körper?" at bounding box center [308, 76] width 337 height 38
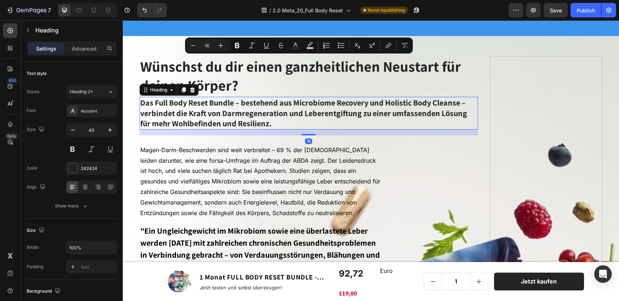
click at [328, 126] on p "⁠⁠⁠⁠⁠⁠⁠ Das Full Body Reset Bundle – bestehend aus Microbiome Recovery und Holi…" at bounding box center [308, 113] width 337 height 31
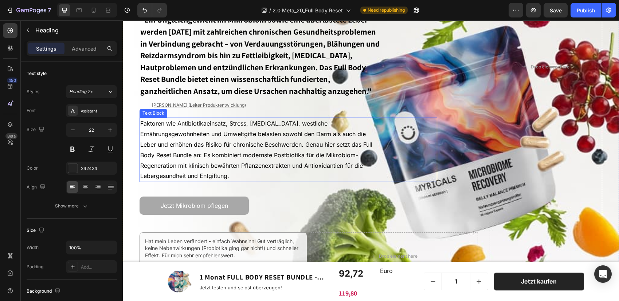
scroll to position [307, 0]
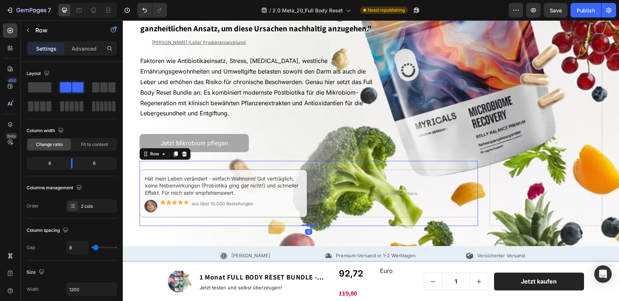
click at [329, 162] on div "Hat mein Leben verändert - einfach Wahnsinn! Gut verträglich, keine Nebenwirkun…" at bounding box center [308, 193] width 338 height 65
click at [186, 151] on icon at bounding box center [184, 154] width 6 height 6
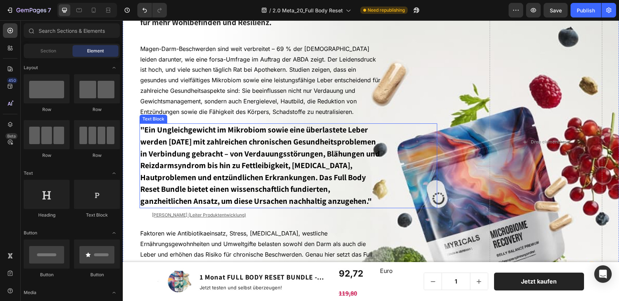
scroll to position [132, 0]
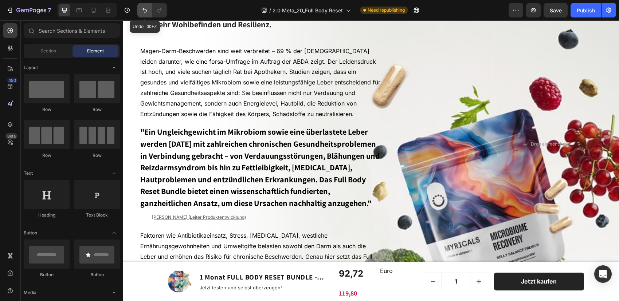
click at [145, 8] on icon "Undo/Redo" at bounding box center [144, 10] width 7 height 7
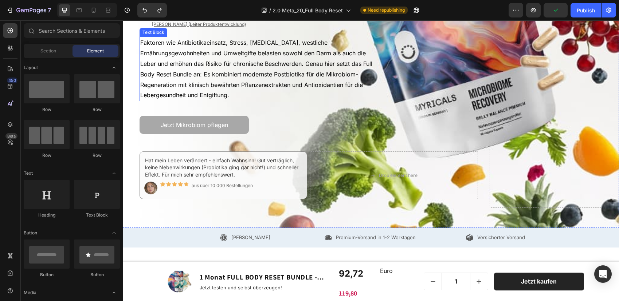
scroll to position [319, 0]
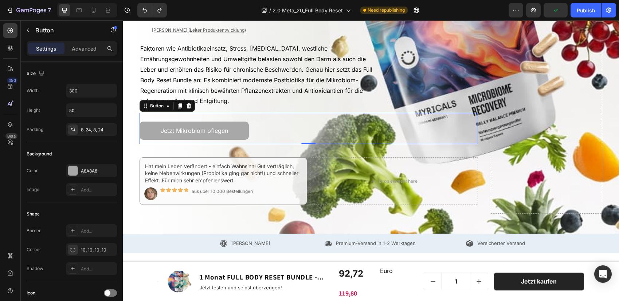
click at [266, 130] on div "Jetzt Mikrobiom pflegen Button 0" at bounding box center [308, 128] width 338 height 31
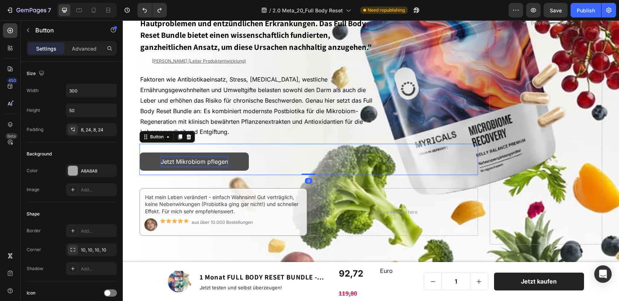
scroll to position [287, 0]
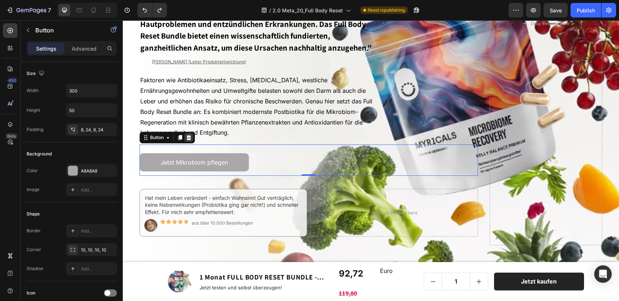
click at [190, 136] on icon at bounding box center [188, 137] width 5 height 5
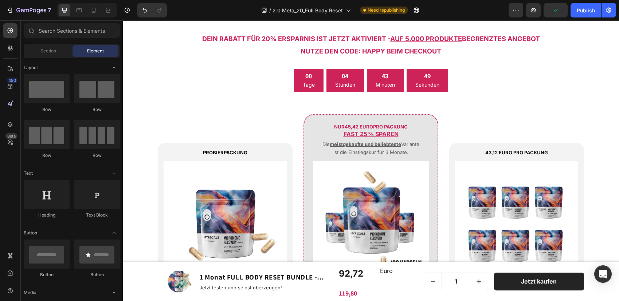
scroll to position [820, 0]
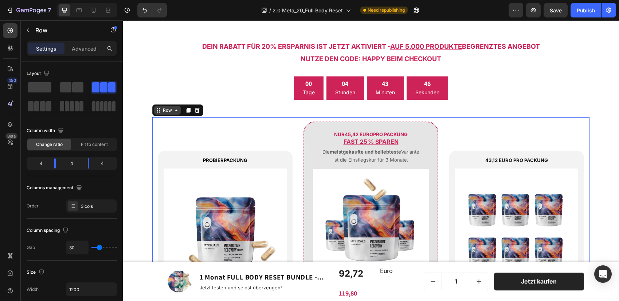
click at [164, 115] on div "Row" at bounding box center [177, 110] width 51 height 12
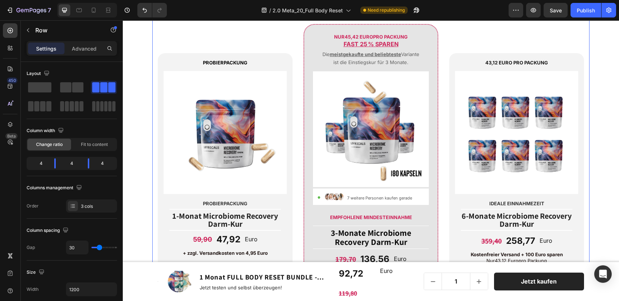
scroll to position [850, 0]
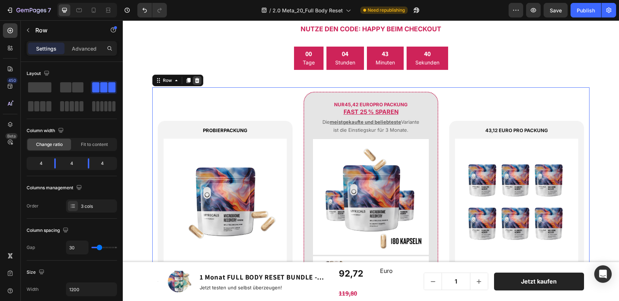
click at [194, 79] on icon at bounding box center [197, 81] width 6 height 6
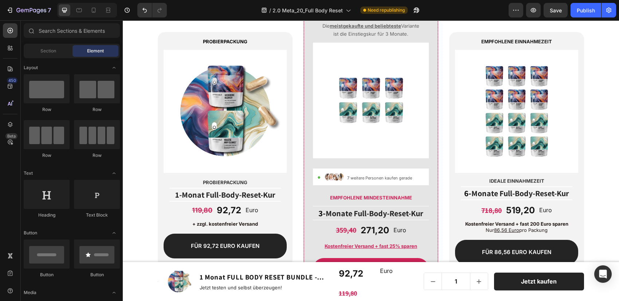
scroll to position [1897, 0]
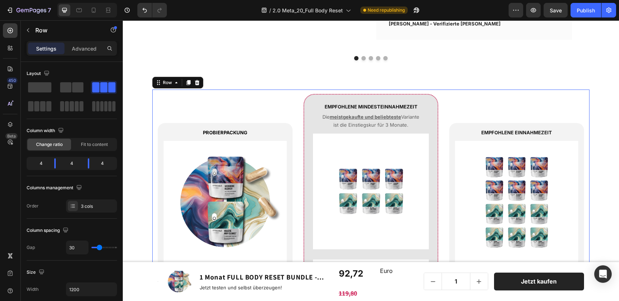
click at [283, 92] on div "PROBIERPACKUNG Text Block Image Probierpackung Text Block Title Line 1-Monat Fu…" at bounding box center [370, 248] width 437 height 316
click at [189, 80] on icon at bounding box center [188, 82] width 4 height 5
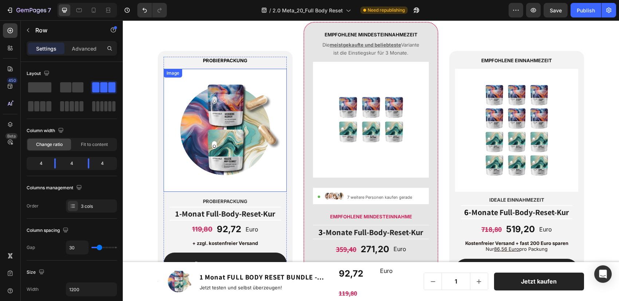
scroll to position [1916, 0]
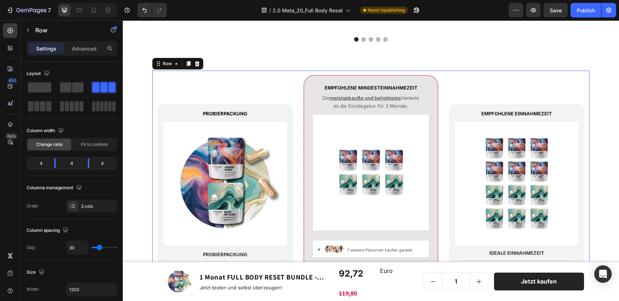
click at [177, 82] on div "PROBIERPACKUNG Text Block Image Probierpackung Text Block Title Line 1-Monat Fu…" at bounding box center [225, 230] width 135 height 311
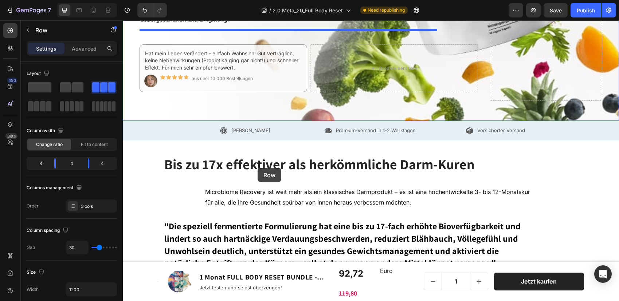
scroll to position [428, 0]
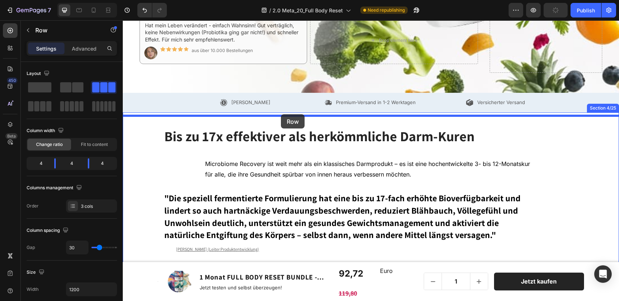
drag, startPoint x: 161, startPoint y: 64, endPoint x: 281, endPoint y: 114, distance: 130.2
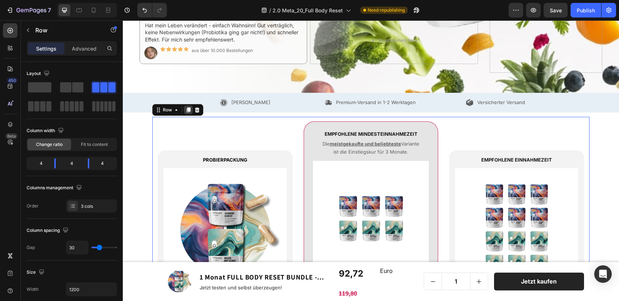
click at [188, 108] on icon at bounding box center [188, 109] width 4 height 5
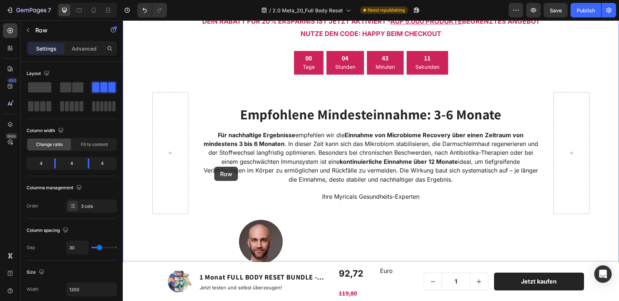
scroll to position [1510, 0]
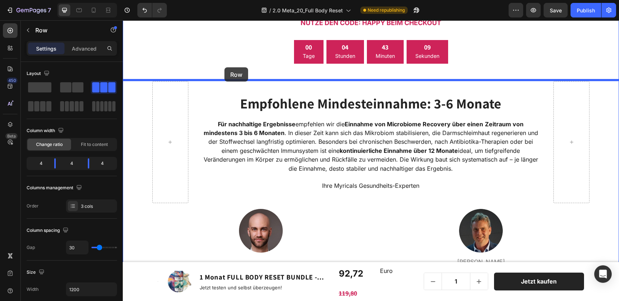
drag, startPoint x: 158, startPoint y: 39, endPoint x: 224, endPoint y: 67, distance: 71.6
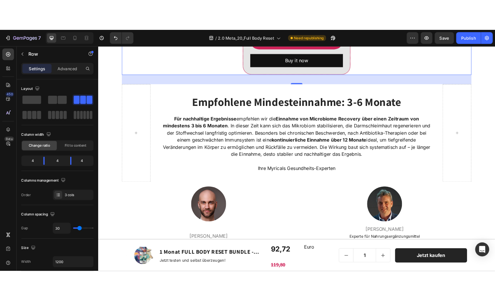
scroll to position [1524, 0]
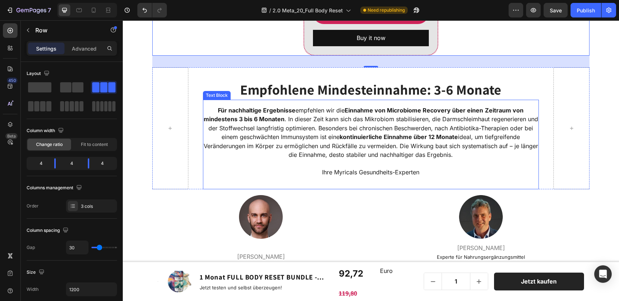
click at [329, 125] on span "Für nachhaltige Ergebnisse empfehlen wir die Einnahme von Microbiome Recovery ü…" at bounding box center [371, 133] width 334 height 52
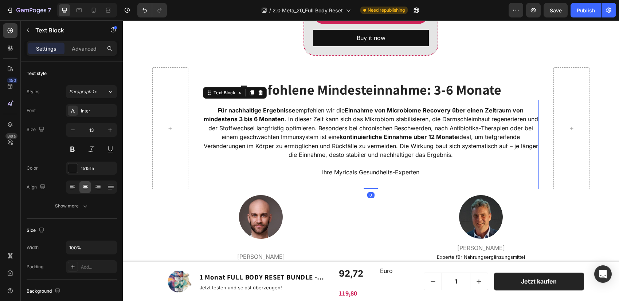
click at [329, 125] on span "Für nachhaltige Ergebnisse empfehlen wir die Einnahme von Microbiome Recovery ü…" at bounding box center [371, 133] width 334 height 52
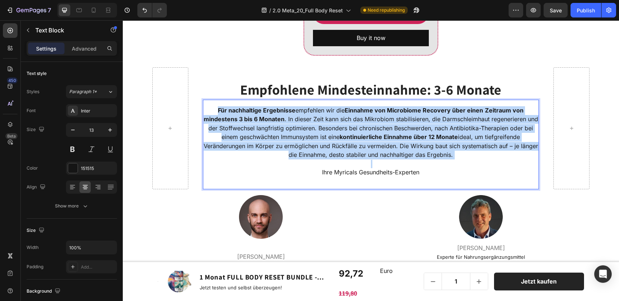
click at [329, 125] on span "Für nachhaltige Ergebnisse empfehlen wir die Einnahme von Microbiome Recovery ü…" at bounding box center [371, 133] width 334 height 52
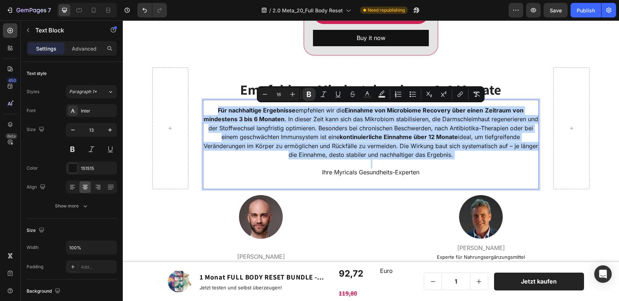
copy span "Für nachhaltige Ergebnisse empfehlen wir die Einnahme von Microbiome Recovery ü…"
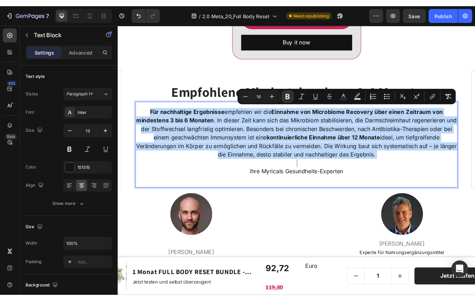
scroll to position [1547, 0]
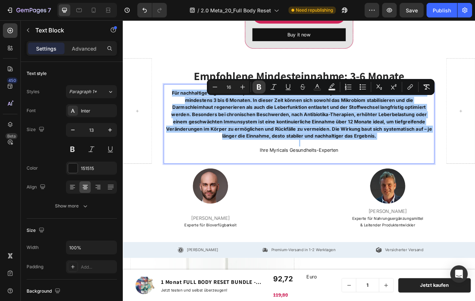
click at [259, 86] on icon "Editor contextual toolbar" at bounding box center [258, 86] width 7 height 7
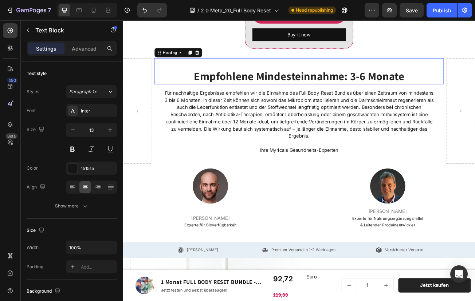
click at [292, 99] on span "Empfohlene Mindesteinnahme: 3-6 Monate" at bounding box center [340, 89] width 261 height 18
click at [295, 137] on span "Für nachhaltige Ergebnisse empfehlen wir die Einnahme des Full Body Reset Bundl…" at bounding box center [341, 137] width 334 height 60
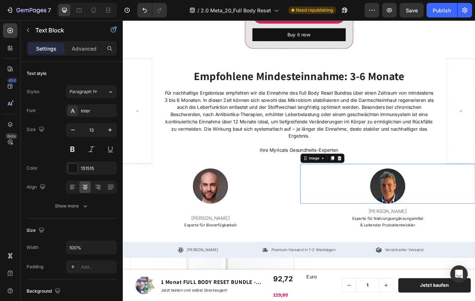
click at [528, 220] on div at bounding box center [451, 226] width 217 height 44
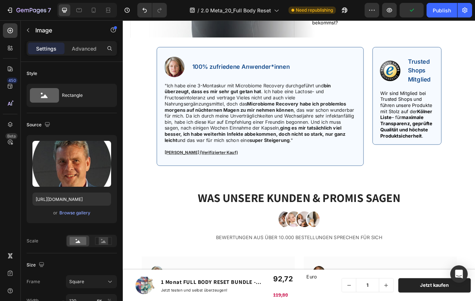
scroll to position [2140, 0]
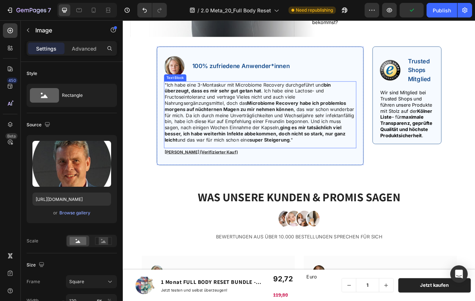
click at [297, 121] on strong "Microbiome Recovery habe ich problemlos morgens auf nüchternen Magen zu mir neh…" at bounding box center [286, 126] width 225 height 15
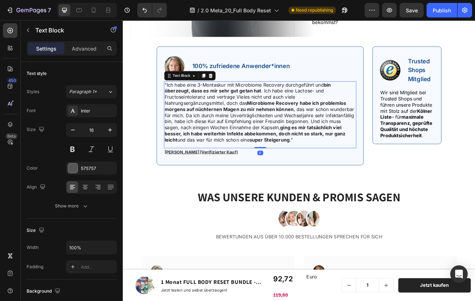
click at [297, 121] on strong "Microbiome Recovery habe ich problemlos morgens auf nüchternen Magen zu mir neh…" at bounding box center [286, 126] width 225 height 15
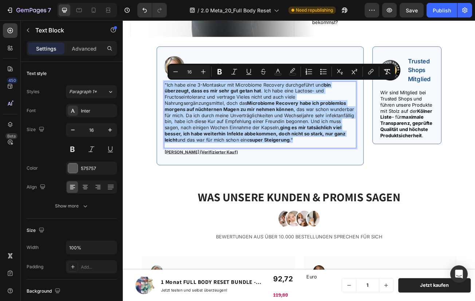
click at [210, 123] on span ""Ich habe eine 3-Montaskur mit Microbiome Recovery durchgeführt und bin überzeu…" at bounding box center [291, 134] width 235 height 75
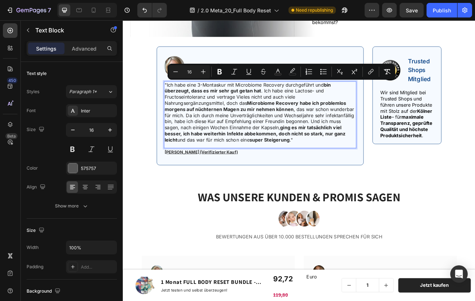
click at [210, 123] on span ""Ich habe eine 3-Montaskur mit Microbiome Recovery durchgeführt und bin überzeu…" at bounding box center [291, 134] width 235 height 75
click at [200, 115] on span ""Ich habe eine 3-Montaskur mit Microbiome Recovery durchgeführt und bin überzeu…" at bounding box center [291, 134] width 235 height 75
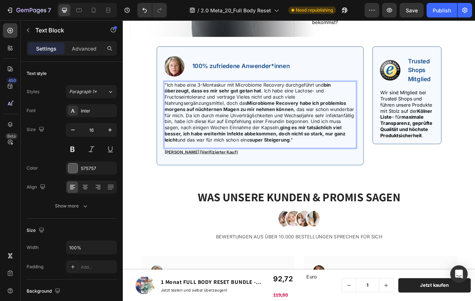
click at [177, 98] on span ""Ich habe eine 3-Montaskur mit Microbiome Recovery durchgeführt und bin überzeu…" at bounding box center [291, 134] width 235 height 75
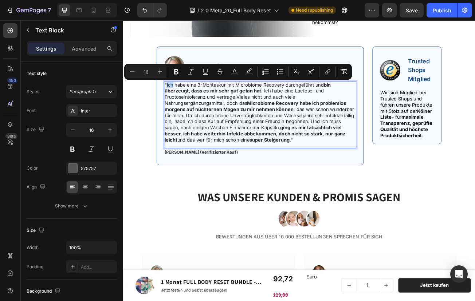
click at [177, 98] on span ""Ich habe eine 3-Montaskur mit Microbiome Recovery durchgeführt und bin überzeu…" at bounding box center [291, 134] width 235 height 75
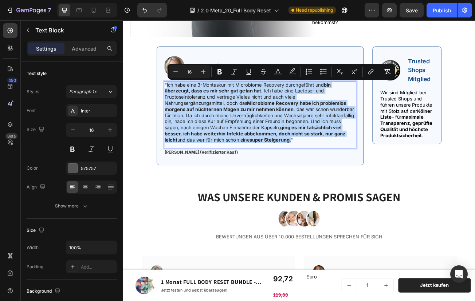
drag, startPoint x: 177, startPoint y: 98, endPoint x: 334, endPoint y: 169, distance: 172.3
click at [334, 169] on span ""Ich habe eine 3-Montaskur mit Microbiome Recovery durchgeführt und bin überzeu…" at bounding box center [291, 134] width 235 height 75
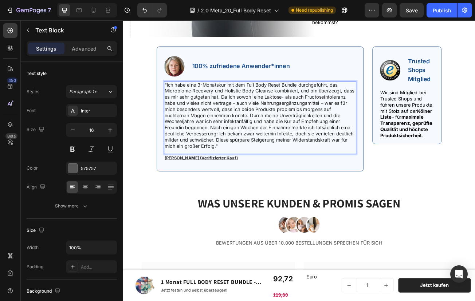
click at [248, 152] on span ""Ich habe eine 3-Monatskur mit dem Full Body Reset Bundle durchgeführt, das Mic…" at bounding box center [291, 138] width 235 height 83
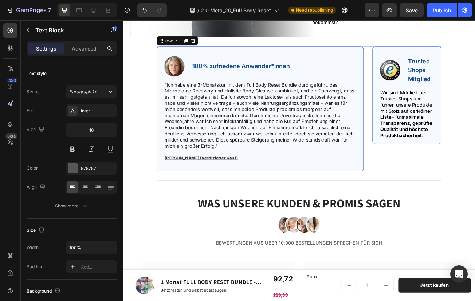
click at [450, 216] on div "Image Trusted Shops Mitglied Text Block Row Wir sind Mitglied bei Trusted Shops…" at bounding box center [475, 136] width 86 height 167
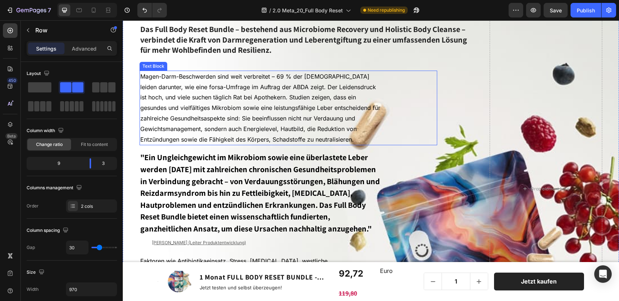
scroll to position [100, 0]
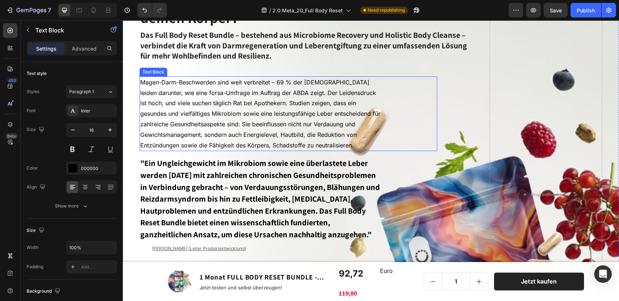
click at [276, 97] on p "Magen-Darm-Beschwerden sind weit verbreitet – 69 % der [DEMOGRAPHIC_DATA] leide…" at bounding box center [260, 114] width 241 height 74
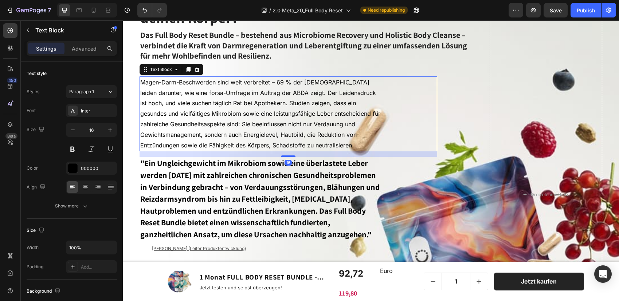
click at [276, 97] on p "Magen-Darm-Beschwerden sind weit verbreitet – 69 % der [DEMOGRAPHIC_DATA] leide…" at bounding box center [260, 114] width 241 height 74
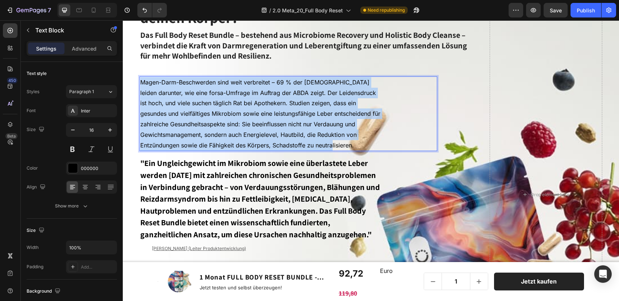
click at [276, 97] on p "Magen-Darm-Beschwerden sind weit verbreitet – 69 % der [DEMOGRAPHIC_DATA] leide…" at bounding box center [260, 114] width 241 height 74
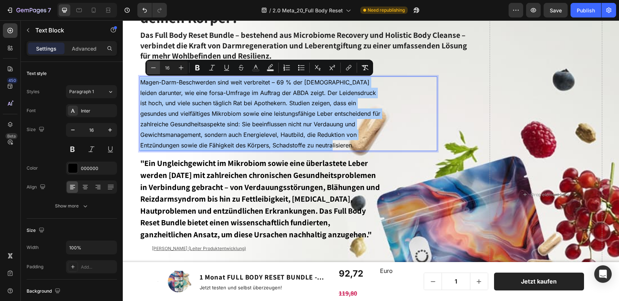
click at [151, 69] on icon "Editor contextual toolbar" at bounding box center [153, 67] width 7 height 7
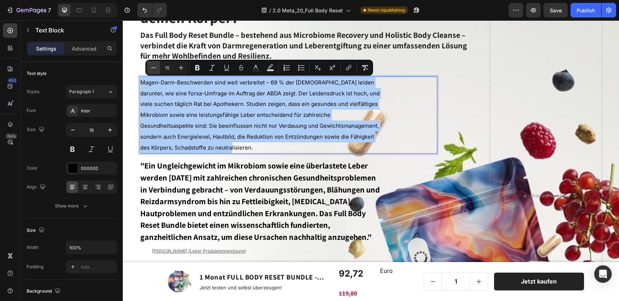
click at [151, 69] on icon "Editor contextual toolbar" at bounding box center [153, 67] width 7 height 7
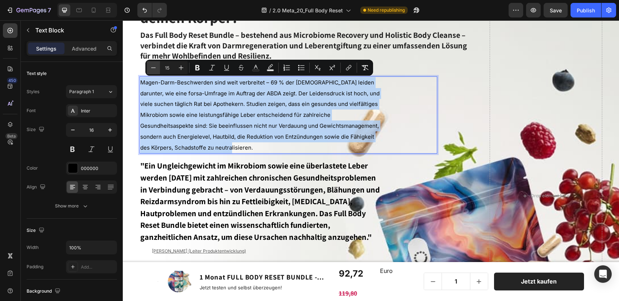
type input "14"
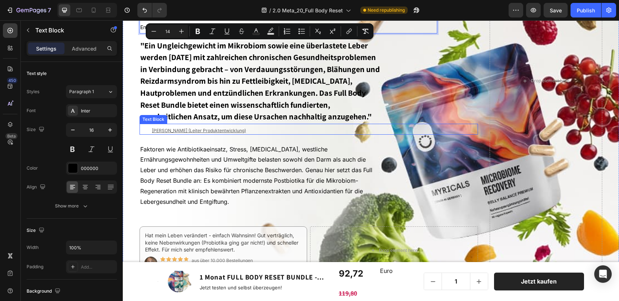
scroll to position [210, 0]
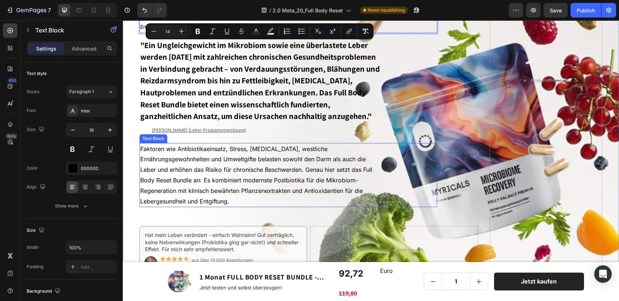
click at [195, 168] on span "Faktoren wie Antibiotikaeinsatz, Stress, [MEDICAL_DATA], westliche Ernährungsge…" at bounding box center [256, 175] width 232 height 60
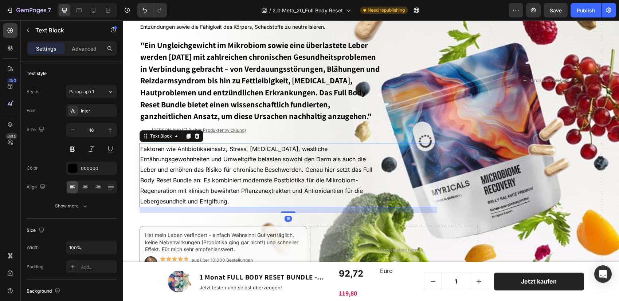
click at [195, 168] on span "Faktoren wie Antibiotikaeinsatz, Stress, [MEDICAL_DATA], westliche Ernährungsge…" at bounding box center [256, 175] width 232 height 60
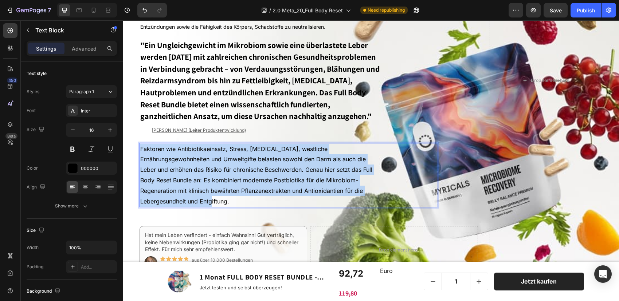
click at [195, 168] on span "Faktoren wie Antibiotikaeinsatz, Stress, [MEDICAL_DATA], westliche Ernährungsge…" at bounding box center [256, 175] width 232 height 60
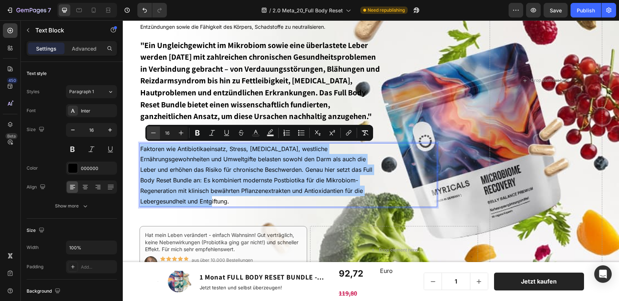
click at [154, 133] on icon "Editor contextual toolbar" at bounding box center [153, 132] width 7 height 7
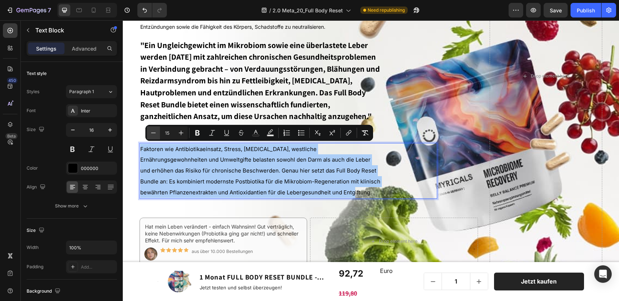
click at [154, 133] on icon "Editor contextual toolbar" at bounding box center [153, 132] width 7 height 7
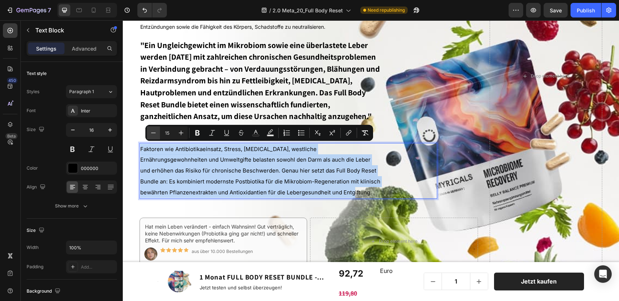
type input "14"
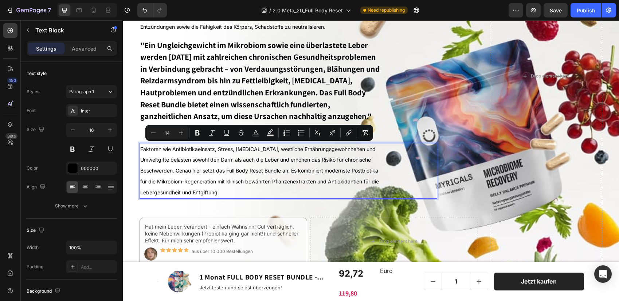
click at [175, 161] on span "Faktoren wie Antibiotikaeinsatz, Stress, [MEDICAL_DATA], westliche Ernährungsge…" at bounding box center [259, 171] width 238 height 50
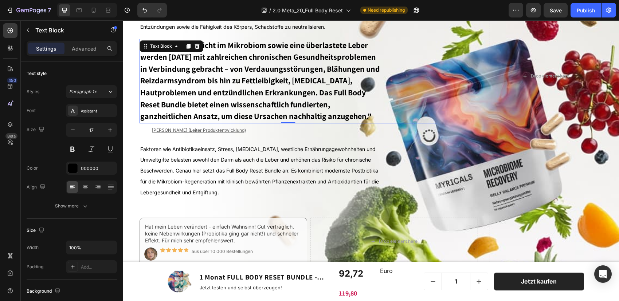
click at [236, 74] on p ""Ein Ungleichgewicht im Mikrobiom sowie eine überlastete Leber werden [DATE] mi…" at bounding box center [260, 81] width 241 height 83
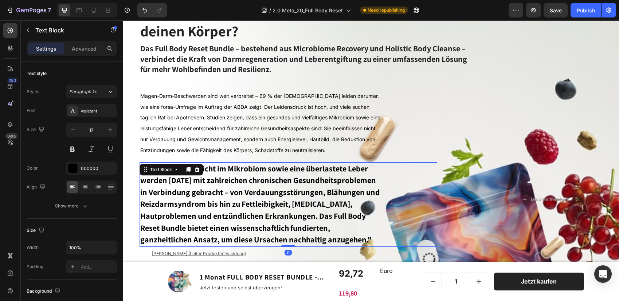
scroll to position [86, 0]
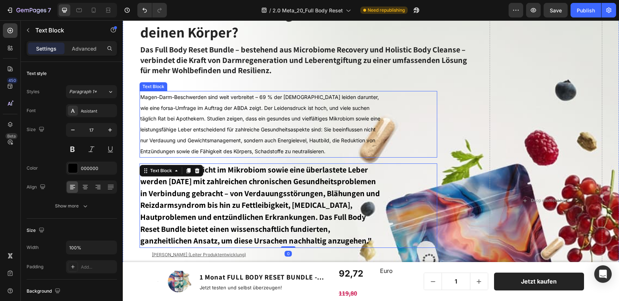
click at [242, 151] on span "Magen-Darm-Beschwerden sind weit verbreitet – 69 % der [DEMOGRAPHIC_DATA] leide…" at bounding box center [260, 124] width 240 height 60
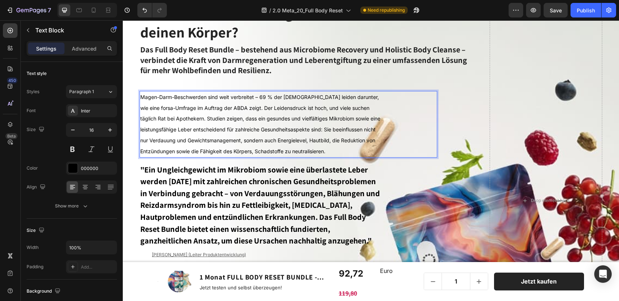
click at [242, 151] on span "Magen-Darm-Beschwerden sind weit verbreitet – 69 % der [DEMOGRAPHIC_DATA] leide…" at bounding box center [260, 124] width 240 height 60
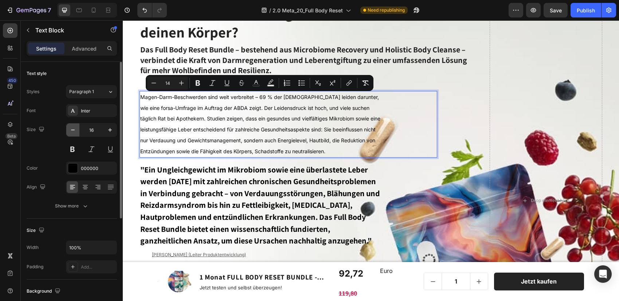
click at [73, 128] on icon "button" at bounding box center [72, 129] width 7 height 7
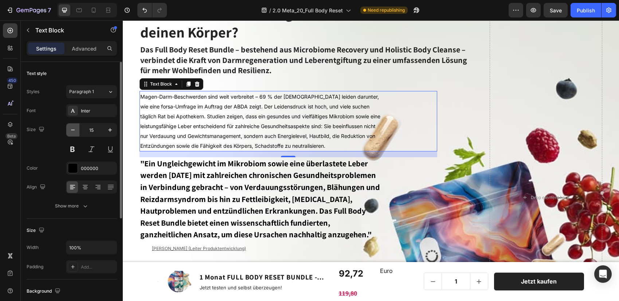
click at [73, 128] on icon "button" at bounding box center [72, 129] width 7 height 7
type input "14"
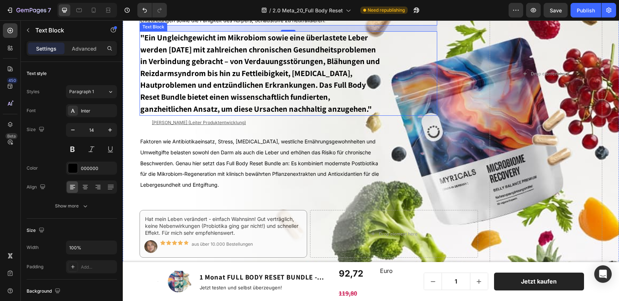
scroll to position [213, 0]
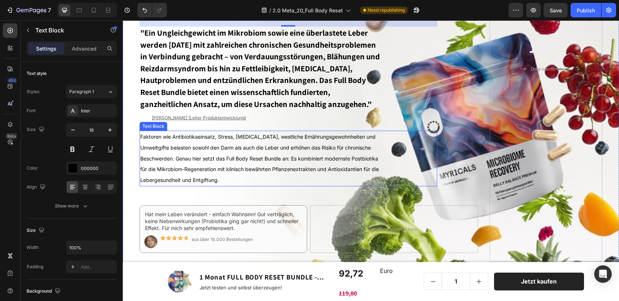
click at [226, 145] on span "Faktoren wie Antibiotikaeinsatz, Stress, [MEDICAL_DATA], westliche Ernährungsge…" at bounding box center [259, 159] width 238 height 50
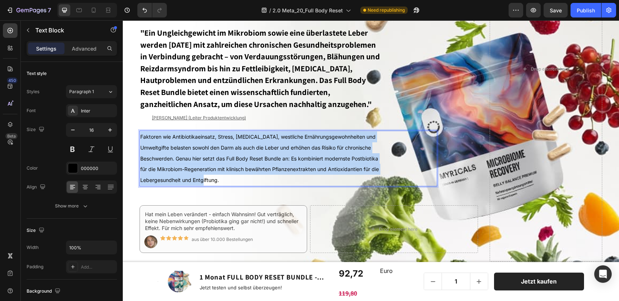
click at [226, 145] on span "Faktoren wie Antibiotikaeinsatz, Stress, [MEDICAL_DATA], westliche Ernährungsge…" at bounding box center [259, 159] width 238 height 50
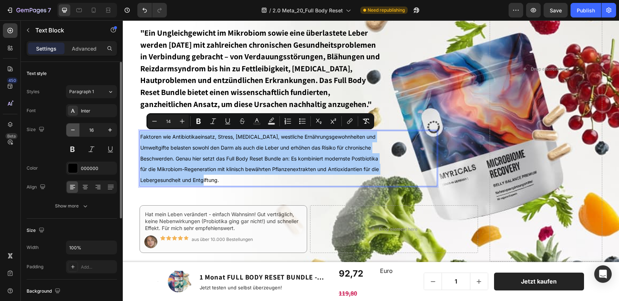
click at [71, 131] on icon "button" at bounding box center [72, 129] width 7 height 7
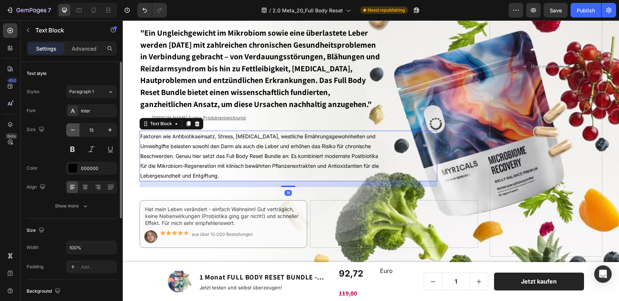
click at [71, 131] on icon "button" at bounding box center [72, 129] width 7 height 7
type input "14"
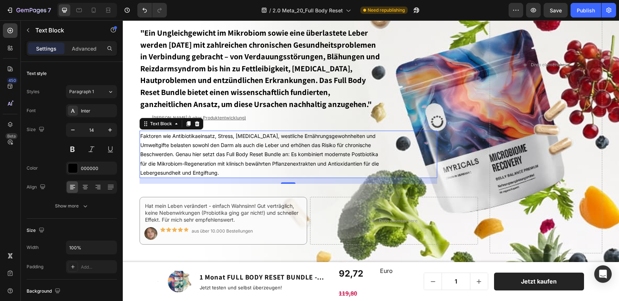
click at [204, 155] on span "Faktoren wie Antibiotikaeinsatz, Stress, [MEDICAL_DATA], westliche Ernährungsge…" at bounding box center [259, 154] width 238 height 43
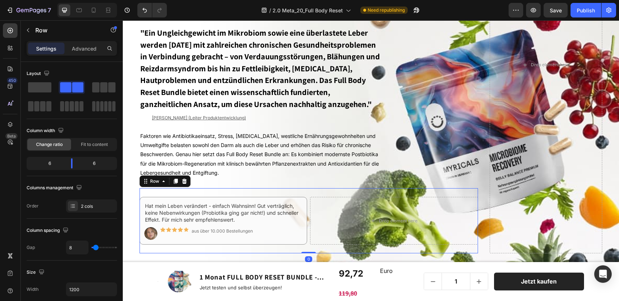
click at [254, 191] on div "Hat mein Leben verändert - einfach Wahnsinn! Gut verträglich, keine Nebenwirkun…" at bounding box center [308, 220] width 338 height 65
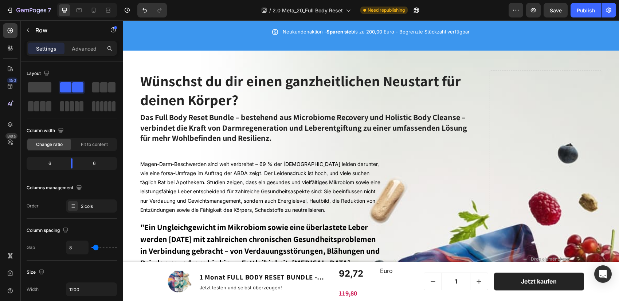
scroll to position [15, 0]
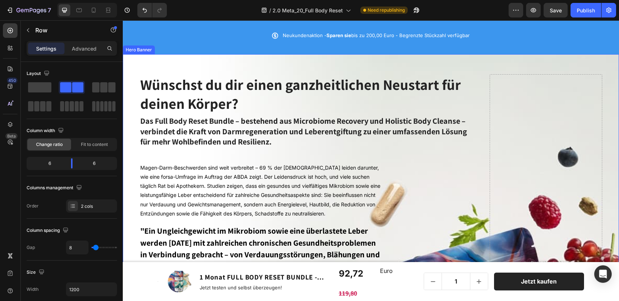
click at [223, 149] on div "Icon Icon Icon Icon Icon Icon List 20000+ Customers Who Love Us Text Block Row …" at bounding box center [308, 262] width 338 height 377
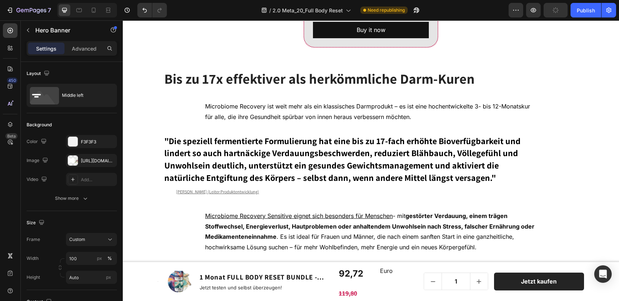
scroll to position [873, 0]
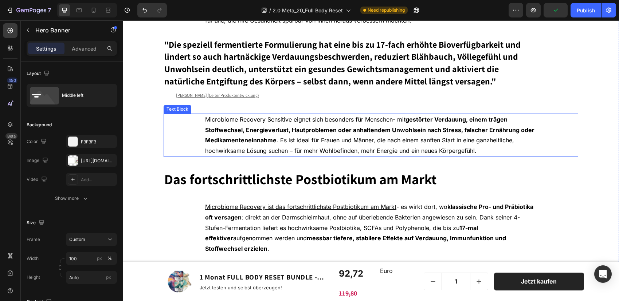
click at [253, 143] on p "Microbiome Recovery Sensitive eignet sich besonders für Menschen - mit gestörte…" at bounding box center [370, 135] width 331 height 42
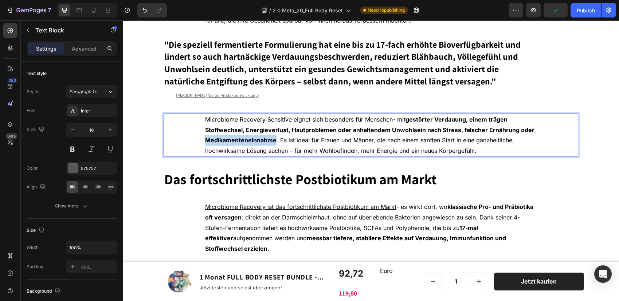
click at [253, 143] on p "Microbiome Recovery Sensitive eignet sich besonders für Menschen - mit gestörte…" at bounding box center [370, 135] width 331 height 42
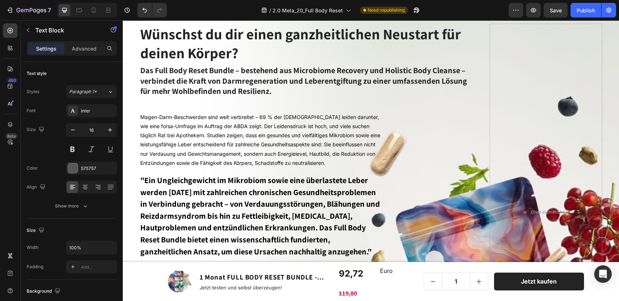
scroll to position [39, 0]
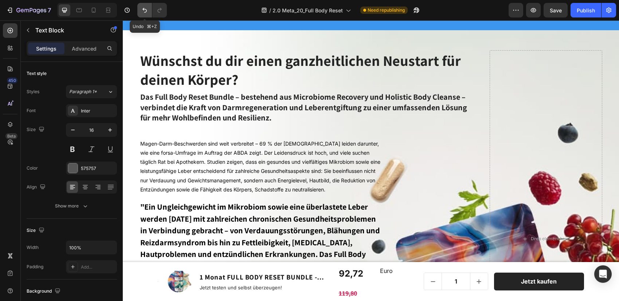
click at [145, 10] on icon "Undo/Redo" at bounding box center [144, 10] width 7 height 7
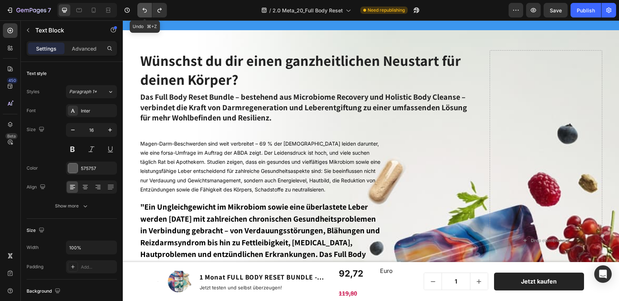
click at [145, 10] on icon "Undo/Redo" at bounding box center [144, 10] width 7 height 7
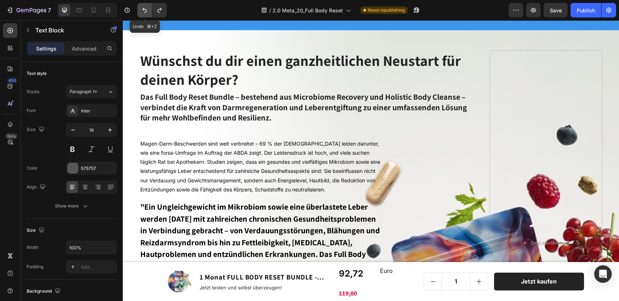
click at [145, 10] on icon "Undo/Redo" at bounding box center [144, 10] width 7 height 7
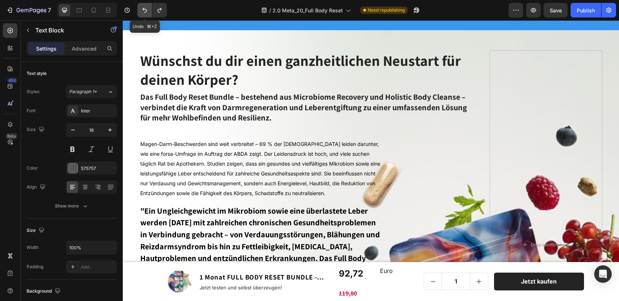
click at [145, 10] on icon "Undo/Redo" at bounding box center [144, 10] width 7 height 7
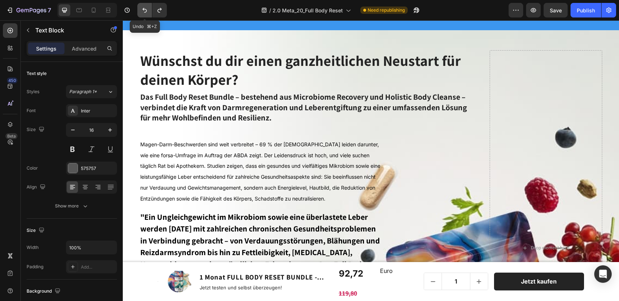
click at [145, 10] on icon "Undo/Redo" at bounding box center [144, 10] width 7 height 7
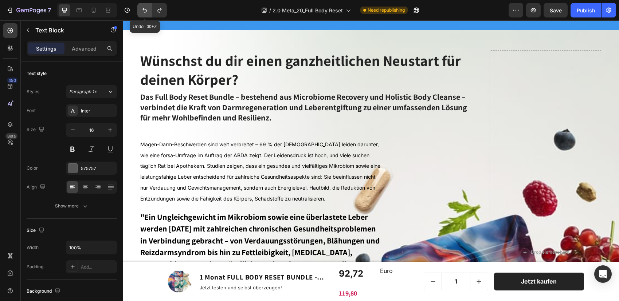
click at [145, 10] on icon "Undo/Redo" at bounding box center [144, 10] width 7 height 7
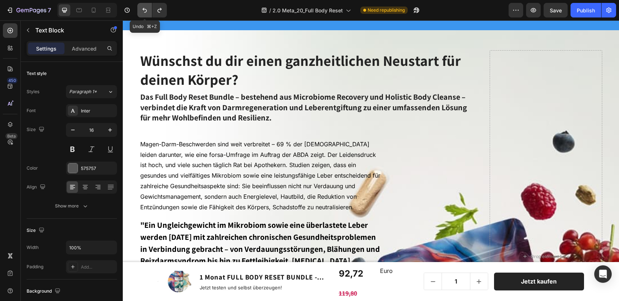
click at [145, 10] on icon "Undo/Redo" at bounding box center [144, 10] width 7 height 7
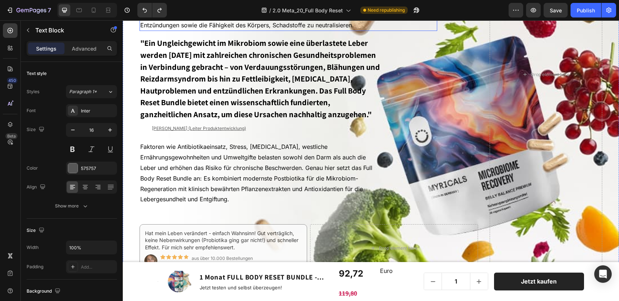
scroll to position [218, 0]
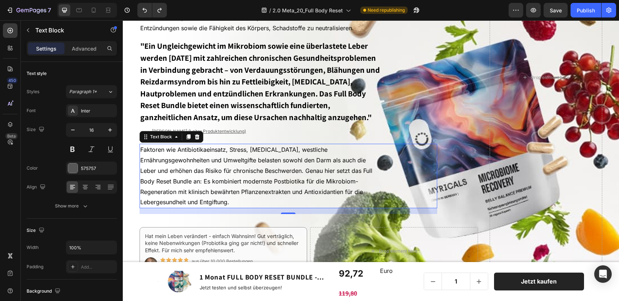
click at [236, 170] on span "Faktoren wie Antibiotikaeinsatz, Stress, [MEDICAL_DATA], westliche Ernährungsge…" at bounding box center [256, 176] width 232 height 60
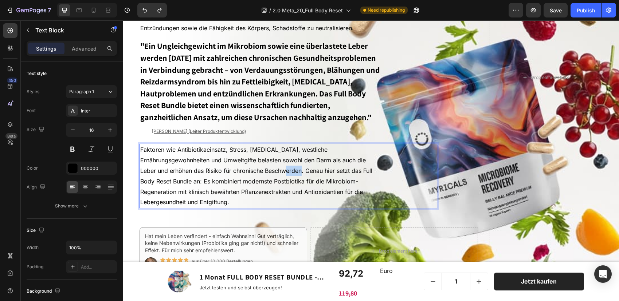
click at [236, 170] on span "Faktoren wie Antibiotikaeinsatz, Stress, [MEDICAL_DATA], westliche Ernährungsge…" at bounding box center [256, 176] width 232 height 60
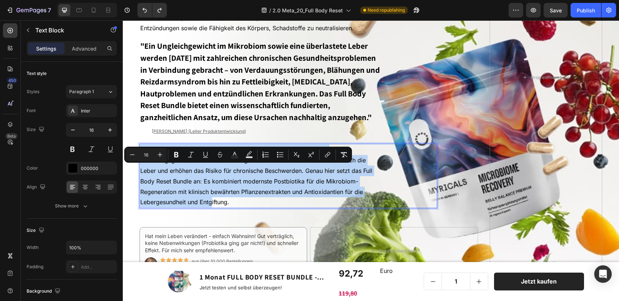
click at [236, 170] on span "Faktoren wie Antibiotikaeinsatz, Stress, [MEDICAL_DATA], westliche Ernährungsge…" at bounding box center [256, 176] width 232 height 60
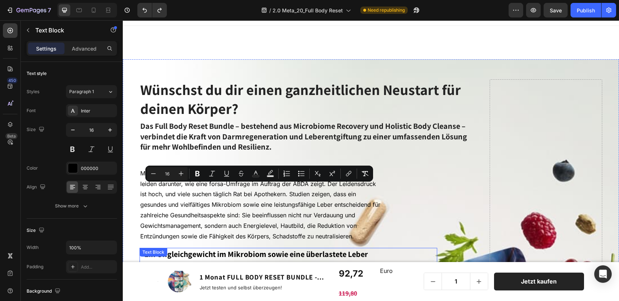
scroll to position [0, 0]
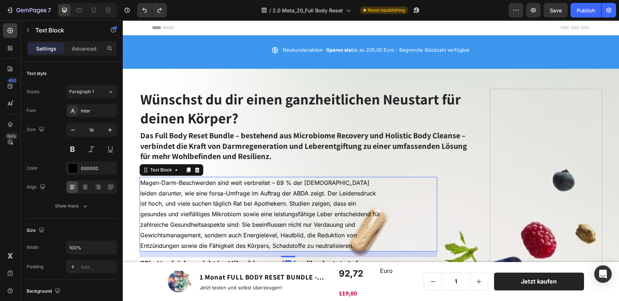
click at [229, 214] on span "Magen-Darm-Beschwerden sind weit verbreitet – 69 % der [DEMOGRAPHIC_DATA] leide…" at bounding box center [260, 214] width 240 height 70
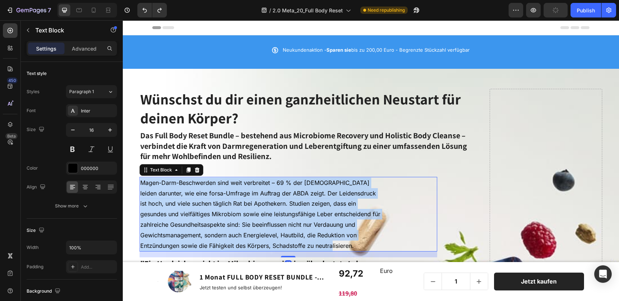
click at [229, 214] on span "Magen-Darm-Beschwerden sind weit verbreitet – 69 % der [DEMOGRAPHIC_DATA] leide…" at bounding box center [260, 214] width 240 height 70
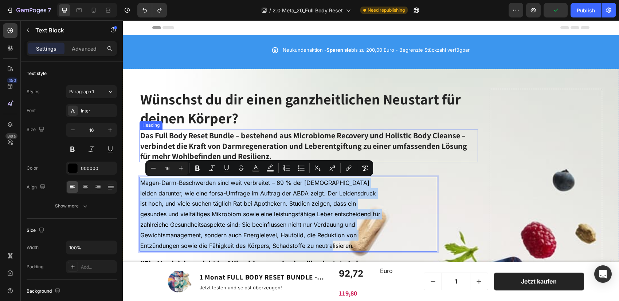
click at [214, 146] on span "Das Full Body Reset Bundle – bestehend aus Microbiome Recovery und Holistic Bod…" at bounding box center [303, 145] width 327 height 31
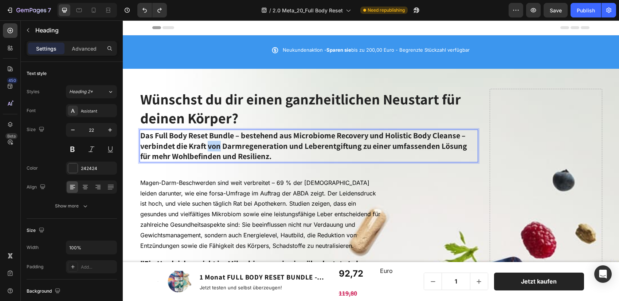
click at [214, 146] on span "Das Full Body Reset Bundle – bestehend aus Microbiome Recovery und Holistic Bod…" at bounding box center [303, 145] width 327 height 31
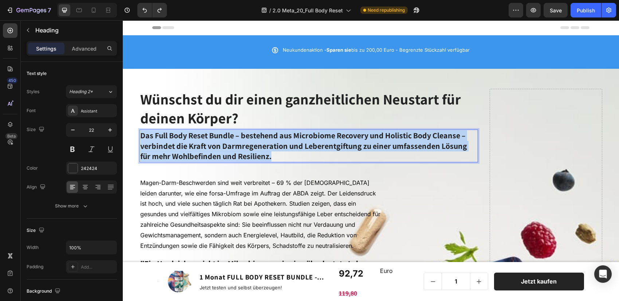
click at [214, 146] on span "Das Full Body Reset Bundle – bestehend aus Microbiome Recovery und Holistic Bod…" at bounding box center [303, 145] width 327 height 31
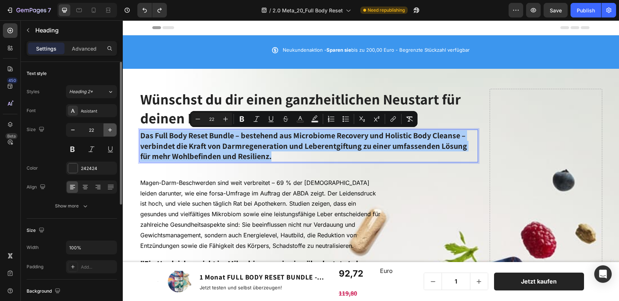
click at [111, 129] on icon "button" at bounding box center [109, 129] width 7 height 7
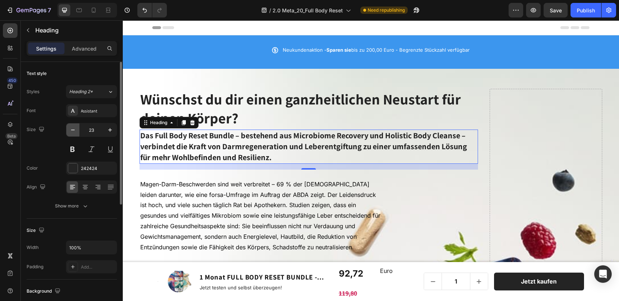
click at [72, 130] on icon "button" at bounding box center [72, 129] width 7 height 7
type input "22"
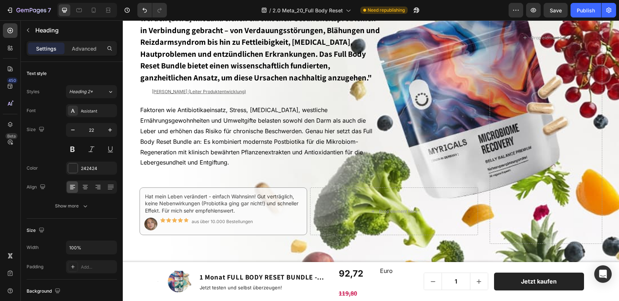
scroll to position [258, 0]
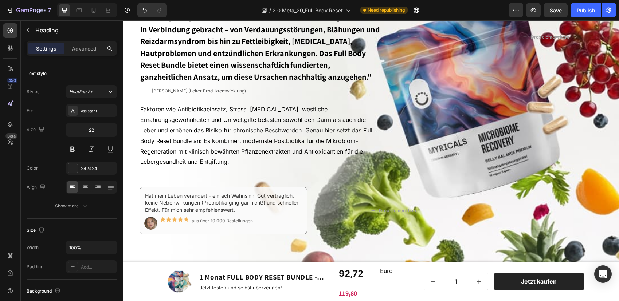
click at [225, 67] on strong ""Ein Ungleichgewicht im Mikrobiom sowie eine überlastete Leber werden [DATE] mi…" at bounding box center [260, 41] width 240 height 82
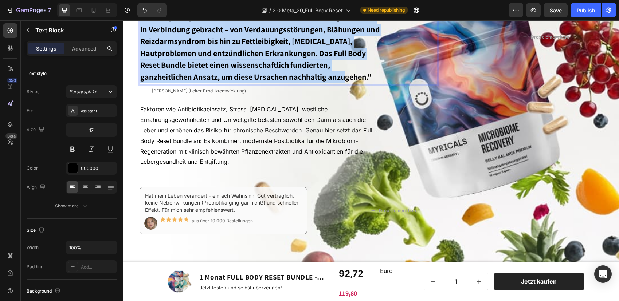
click at [225, 67] on strong ""Ein Ungleichgewicht im Mikrobiom sowie eine überlastete Leber werden [DATE] mi…" at bounding box center [260, 41] width 240 height 82
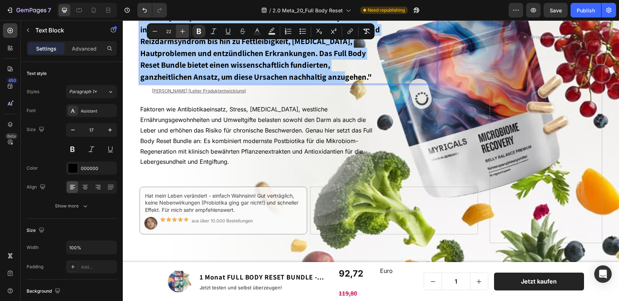
click at [181, 25] on button "Plus" at bounding box center [182, 31] width 13 height 13
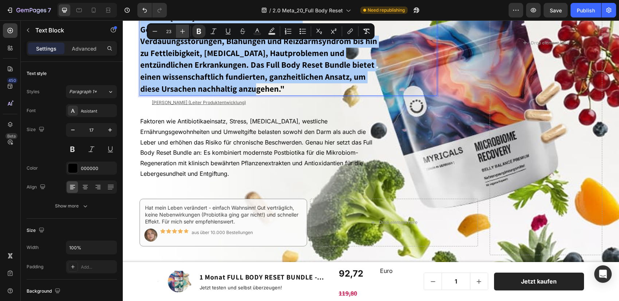
click at [181, 25] on button "Plus" at bounding box center [182, 31] width 13 height 13
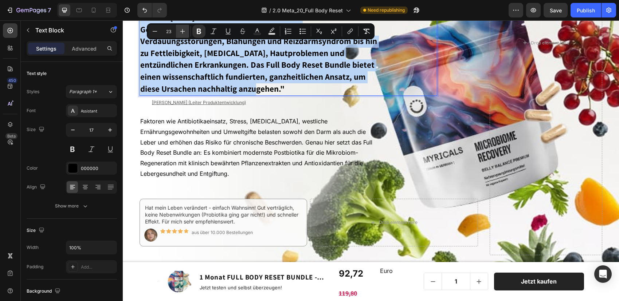
type input "24"
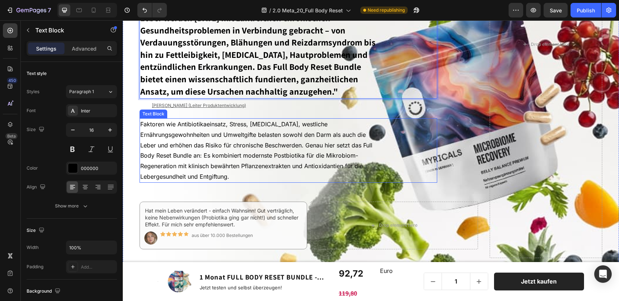
click at [237, 164] on span "Faktoren wie Antibiotikaeinsatz, Stress, [MEDICAL_DATA], westliche Ernährungsge…" at bounding box center [256, 151] width 232 height 60
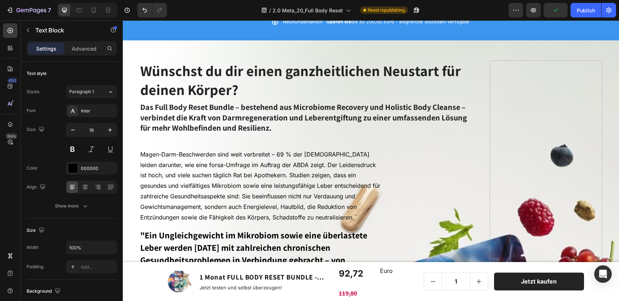
scroll to position [0, 0]
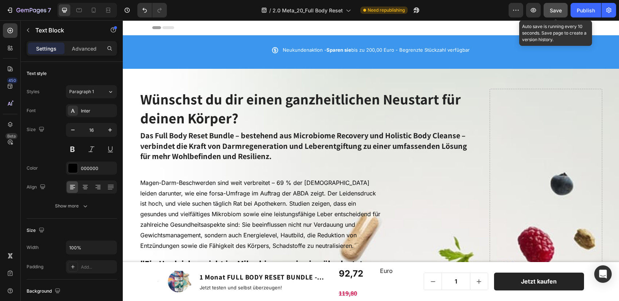
click at [560, 7] on span "Save" at bounding box center [555, 10] width 12 height 6
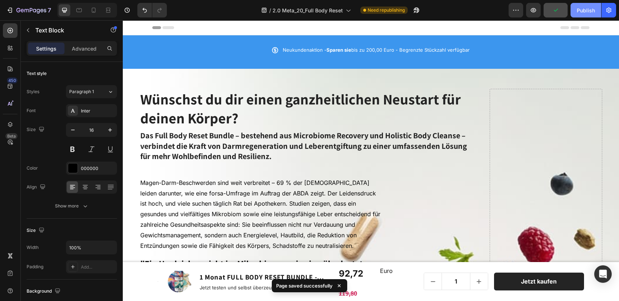
click at [565, 10] on div "Publish" at bounding box center [585, 11] width 18 height 8
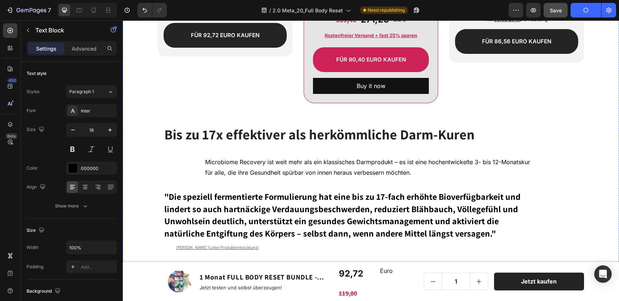
scroll to position [762, 0]
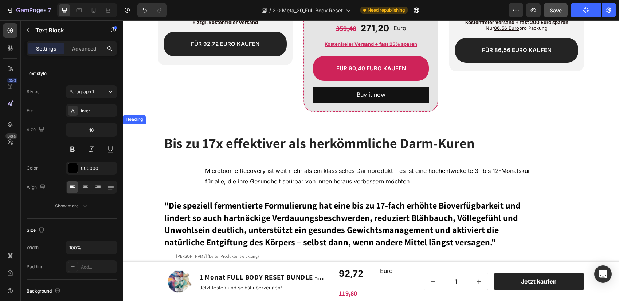
click at [354, 149] on span "Bis zu 17x effektiver als herkömmliche Darm-Kuren" at bounding box center [319, 143] width 310 height 18
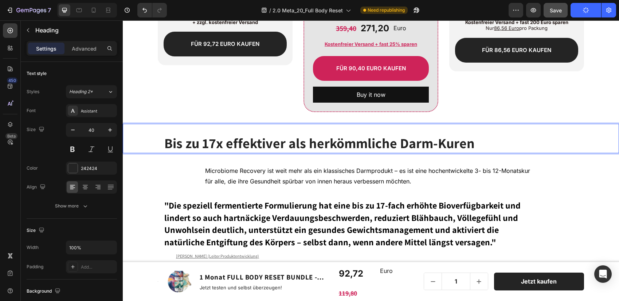
click at [418, 146] on span "Bis zu 17x effektiver als herkömmliche Darm-Kuren" at bounding box center [319, 143] width 310 height 18
click at [434, 146] on span "Bis zu 17x effektiver als herkömmliche Darm-Kuren" at bounding box center [319, 143] width 310 height 18
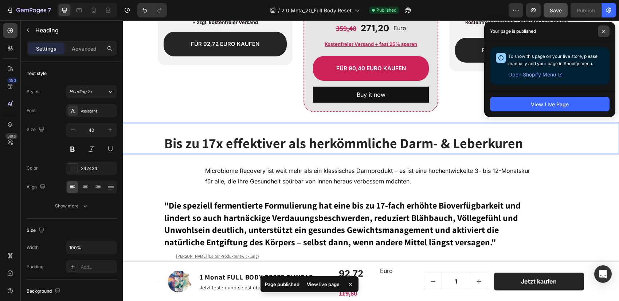
click at [565, 30] on icon at bounding box center [603, 31] width 3 height 3
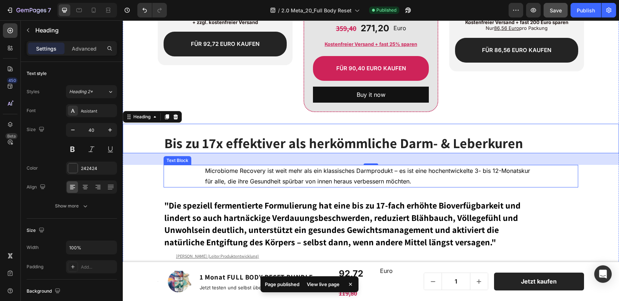
click at [330, 174] on p "Microbiome Recovery ist weit mehr als ein klassisches Darmprodukt – es ist eine…" at bounding box center [370, 176] width 331 height 21
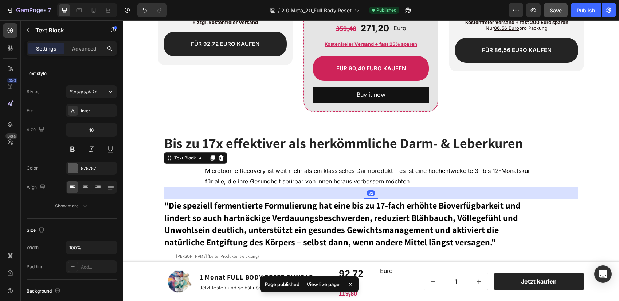
click at [330, 174] on p "Microbiome Recovery ist weit mehr als ein klassisches Darmprodukt – es ist eine…" at bounding box center [370, 176] width 331 height 21
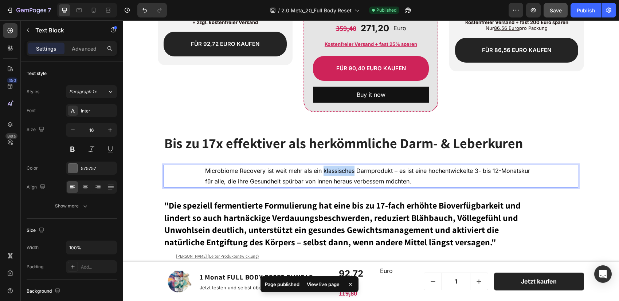
click at [330, 174] on p "Microbiome Recovery ist weit mehr als ein klassisches Darmprodukt – es ist eine…" at bounding box center [370, 176] width 331 height 21
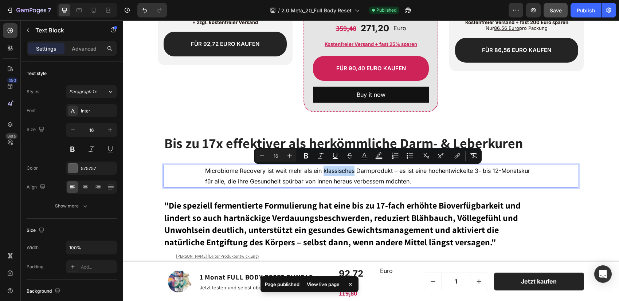
copy span "Microbiome Recovery ist weit mehr als ein klassisches Darmprodukt – es ist eine…"
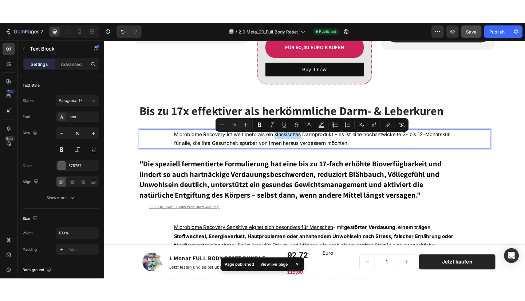
scroll to position [806, 0]
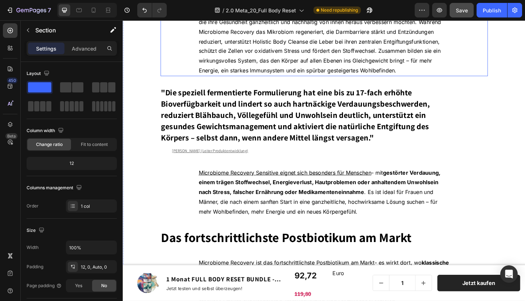
scroll to position [946, 0]
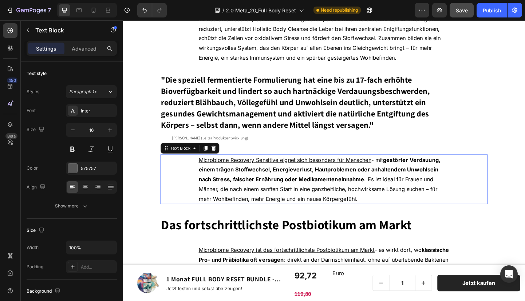
click at [303, 198] on p "Microbiome Recovery Sensitive eignet sich besonders für Menschen - mit gestörte…" at bounding box center [341, 193] width 272 height 52
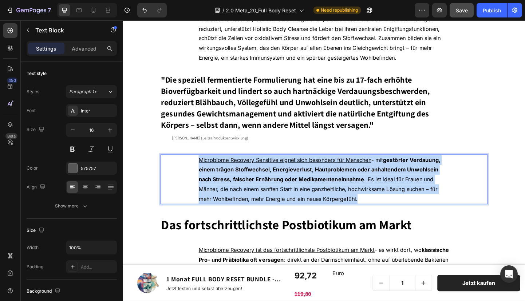
click at [303, 198] on p "Microbiome Recovery Sensitive eignet sich besonders für Menschen - mit gestörte…" at bounding box center [341, 193] width 272 height 52
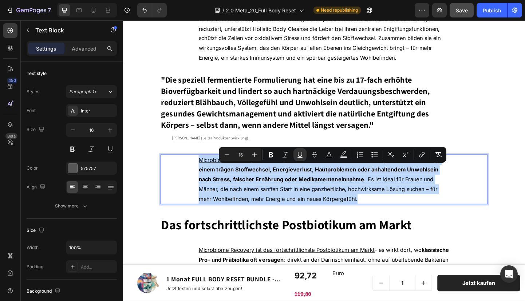
copy span "Microbiome Recovery Sensitive eignet sich besonders für Menschen - mit gestörte…"
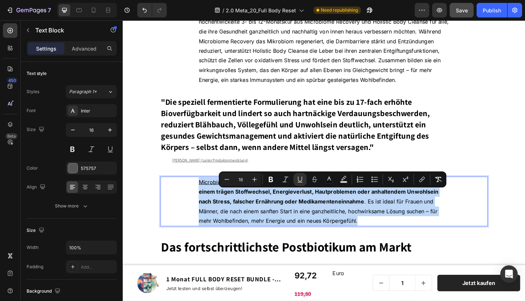
scroll to position [919, 0]
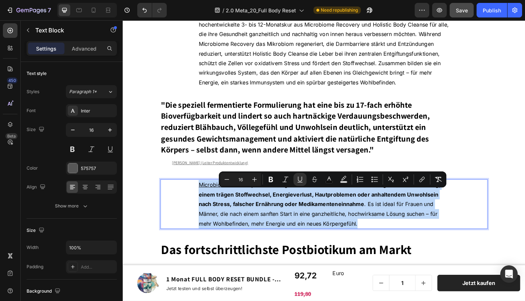
copy span "Microbiome Recovery Sensitive eignet sich besonders für Menschen - mit gestörte…"
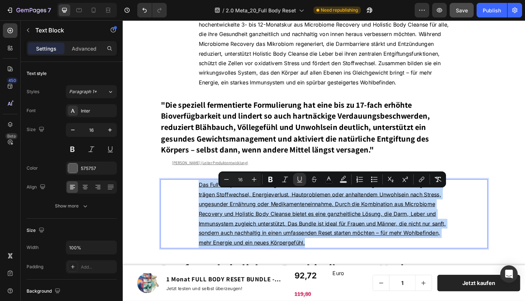
drag, startPoint x: 323, startPoint y: 271, endPoint x: 202, endPoint y: 205, distance: 137.8
click at [202, 205] on div "Das Full Body Reset Bundle eignet sich besonders für Menschen mit gestörter Ver…" at bounding box center [340, 230] width 355 height 75
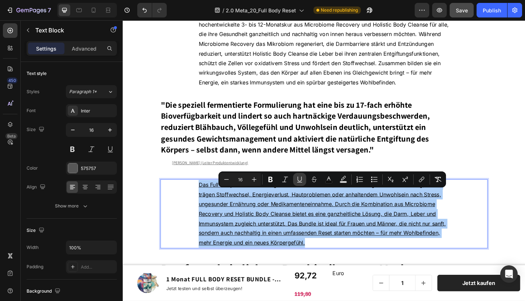
click at [300, 180] on icon "Editor contextual toolbar" at bounding box center [299, 179] width 7 height 7
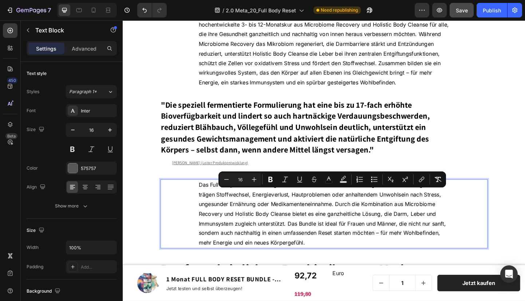
click at [271, 225] on p "Das Full Body Reset Bundle eignet sich besonders für Menschen mit gestörter Ver…" at bounding box center [341, 231] width 272 height 74
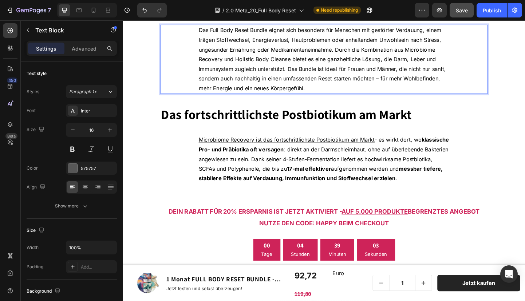
scroll to position [1089, 0]
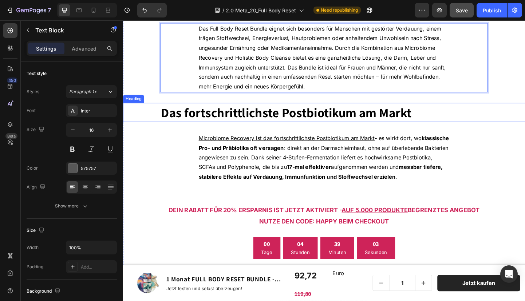
click at [268, 130] on span "Das fortschrittlichste Postbiotikum am Markt" at bounding box center [300, 120] width 272 height 18
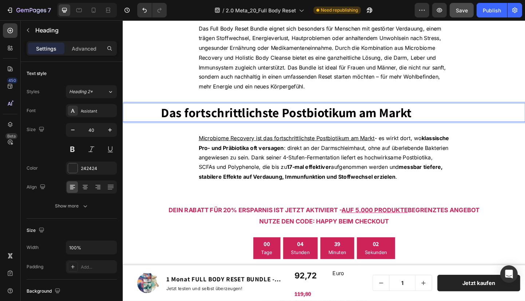
click at [268, 130] on span "Das fortschrittlichste Postbiotikum am Markt" at bounding box center [300, 120] width 272 height 18
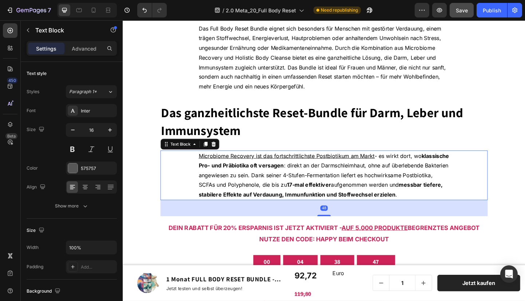
click at [292, 182] on strong "klassische Pro- und Präbiotika oft versagen" at bounding box center [341, 173] width 272 height 18
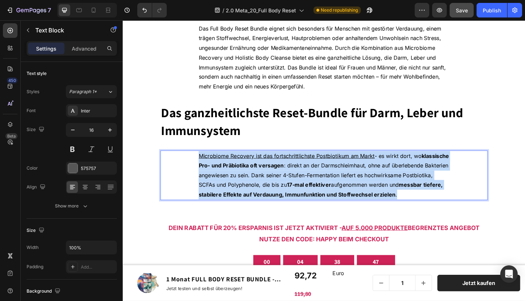
click at [292, 182] on strong "klassische Pro- und Präbiotika oft versagen" at bounding box center [341, 173] width 272 height 18
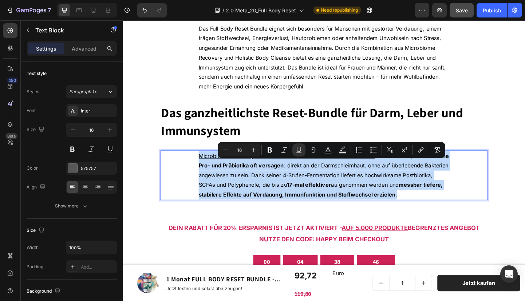
copy span "Microbiome Recovery ist das fortschrittlichste Postbiotikum am Markt - es wirkt…"
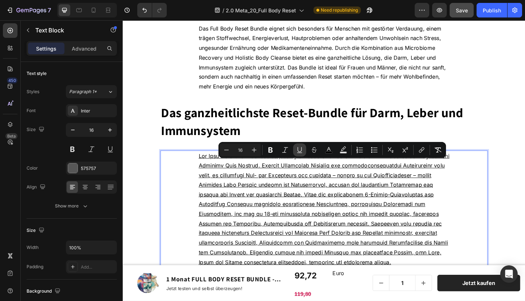
click at [299, 150] on icon "Editor contextual toolbar" at bounding box center [299, 149] width 7 height 7
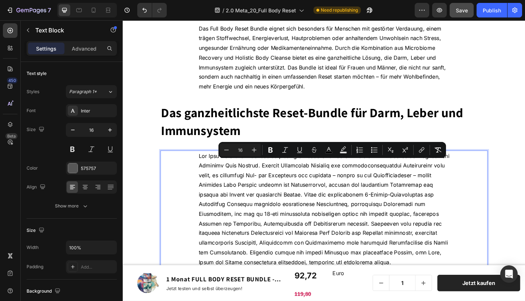
click at [175, 190] on div "Text Block 48" at bounding box center [340, 225] width 355 height 127
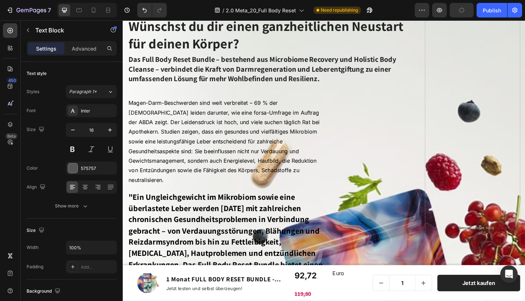
scroll to position [0, 0]
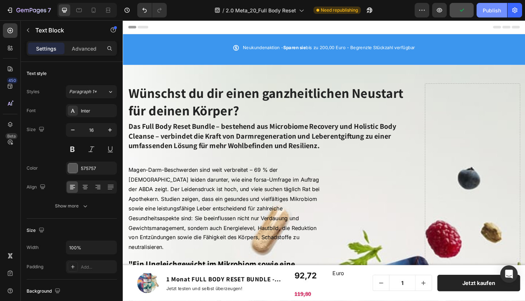
click at [487, 12] on div "Publish" at bounding box center [492, 11] width 18 height 8
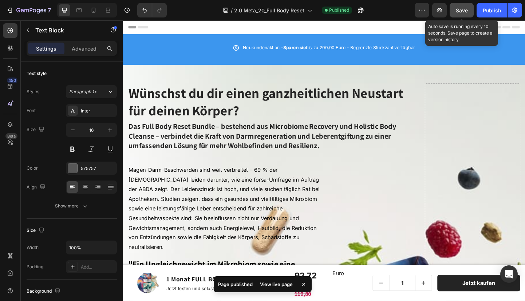
click at [463, 10] on span "Save" at bounding box center [462, 10] width 12 height 6
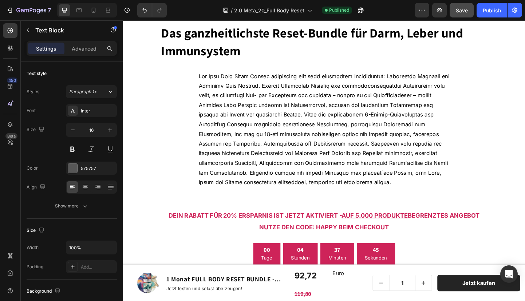
scroll to position [1197, 0]
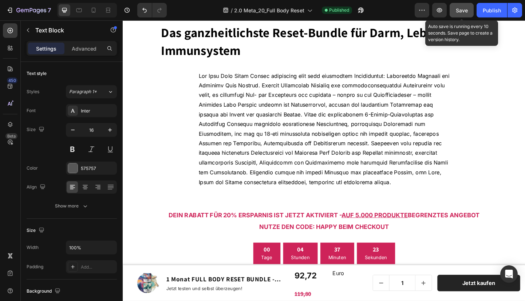
click at [465, 9] on span "Save" at bounding box center [462, 10] width 12 height 6
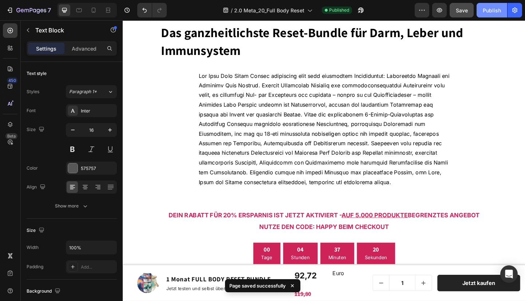
click at [491, 14] on div "Publish" at bounding box center [492, 11] width 18 height 8
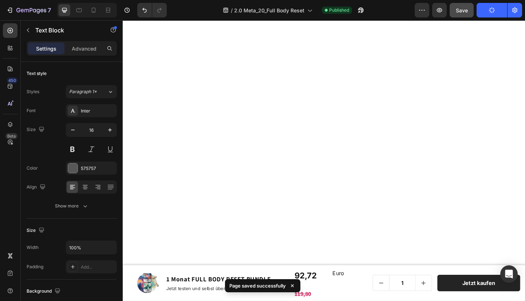
scroll to position [0, 0]
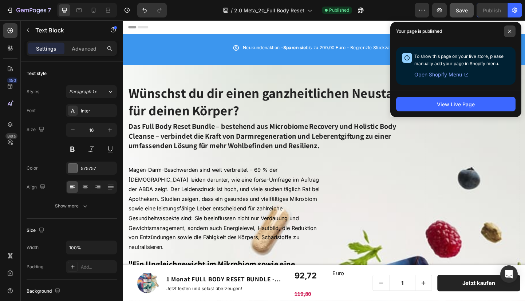
click at [513, 31] on span at bounding box center [510, 31] width 12 height 12
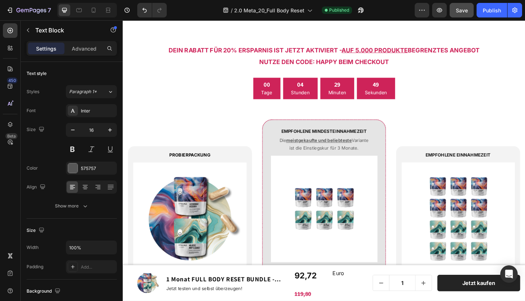
scroll to position [1205, 0]
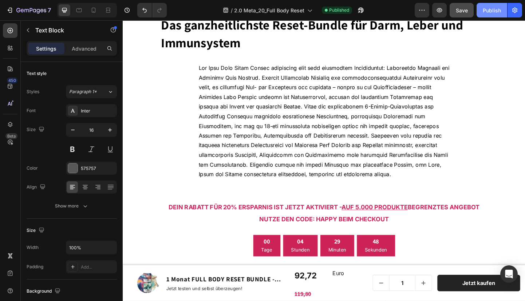
click at [488, 11] on div "Publish" at bounding box center [492, 11] width 18 height 8
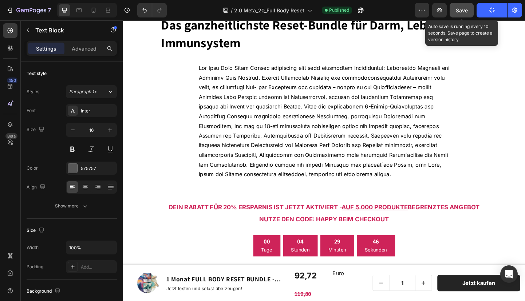
click at [459, 10] on span "Save" at bounding box center [462, 10] width 12 height 6
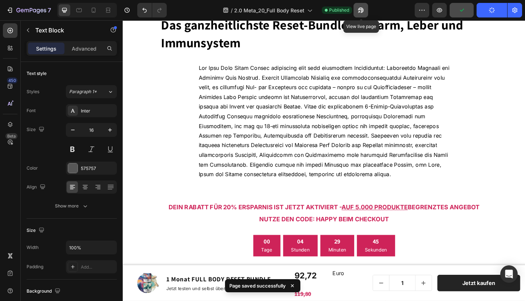
click at [361, 7] on icon "button" at bounding box center [360, 10] width 7 height 7
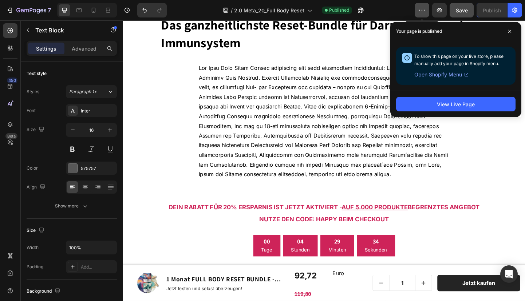
click at [423, 8] on icon "button" at bounding box center [421, 10] width 7 height 7
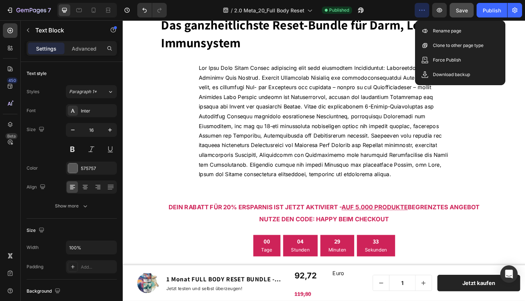
click at [423, 8] on icon "button" at bounding box center [421, 10] width 7 height 7
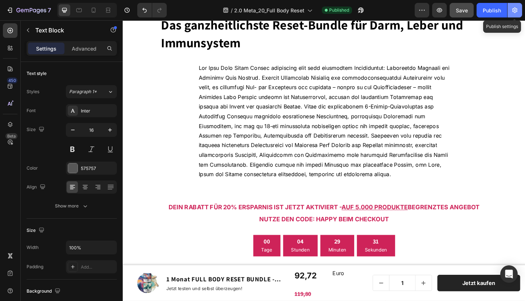
click at [513, 8] on icon "button" at bounding box center [514, 10] width 5 height 5
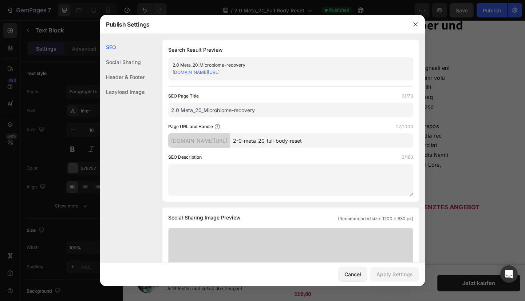
click at [301, 141] on input "2-0-meta_20_full-body-reset" at bounding box center [321, 140] width 183 height 15
click at [327, 143] on input "2-0-meta_20_full-body-reset" at bounding box center [321, 140] width 183 height 15
drag, startPoint x: 336, startPoint y: 143, endPoint x: 252, endPoint y: 143, distance: 84.1
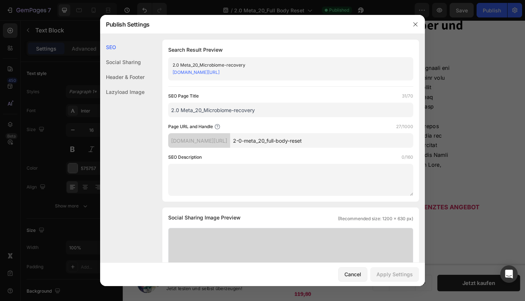
click at [252, 143] on div "bdf4a0-2.myshopify.com/pages/ 2-0-meta_20_full-body-reset" at bounding box center [290, 140] width 245 height 15
click at [277, 142] on input "2-0-meta_20_full-body-reset" at bounding box center [321, 140] width 183 height 15
drag, startPoint x: 267, startPoint y: 141, endPoint x: 246, endPoint y: 140, distance: 21.5
click at [246, 140] on div "bdf4a0-2.myshopify.com/pages/ 2-0-meta_20_full-body-reset" at bounding box center [290, 140] width 245 height 15
click at [273, 142] on input "full-body-reset" at bounding box center [321, 140] width 183 height 15
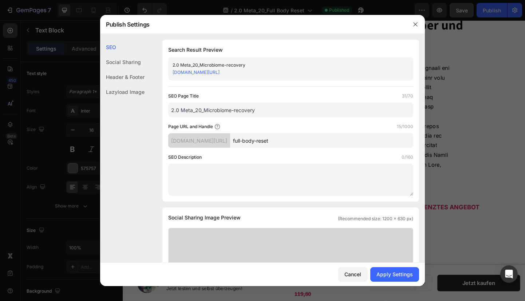
click at [273, 142] on input "full-body-reset" at bounding box center [321, 140] width 183 height 15
type input "full-body-reset"
click at [398, 272] on div "Apply Settings" at bounding box center [394, 274] width 36 height 8
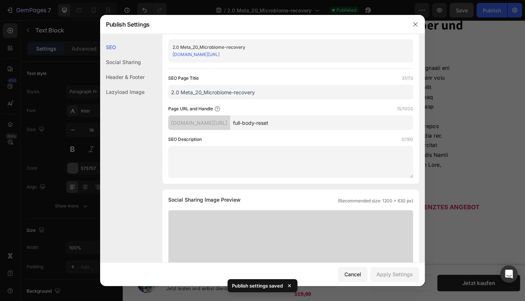
scroll to position [0, 0]
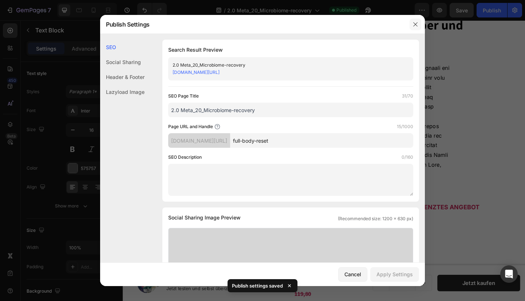
click at [415, 23] on icon "button" at bounding box center [415, 24] width 6 height 6
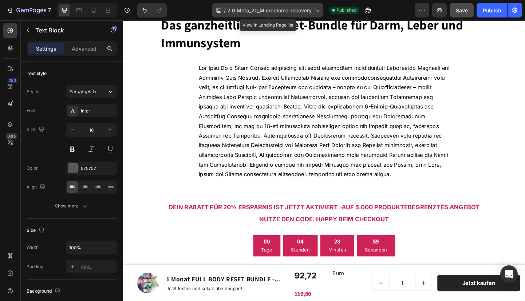
click at [319, 8] on icon at bounding box center [316, 10] width 7 height 7
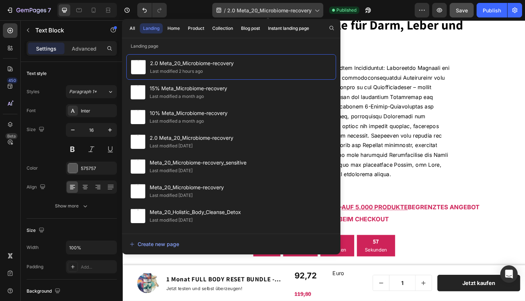
click at [319, 8] on icon at bounding box center [316, 10] width 7 height 7
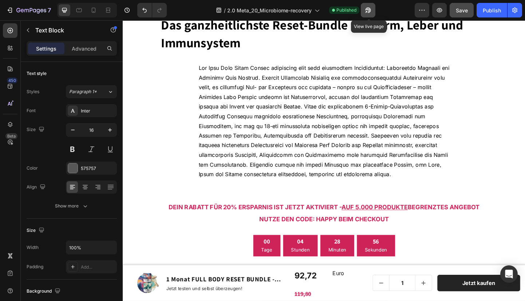
click at [365, 10] on icon "button" at bounding box center [367, 10] width 7 height 7
